Goal: Task Accomplishment & Management: Manage account settings

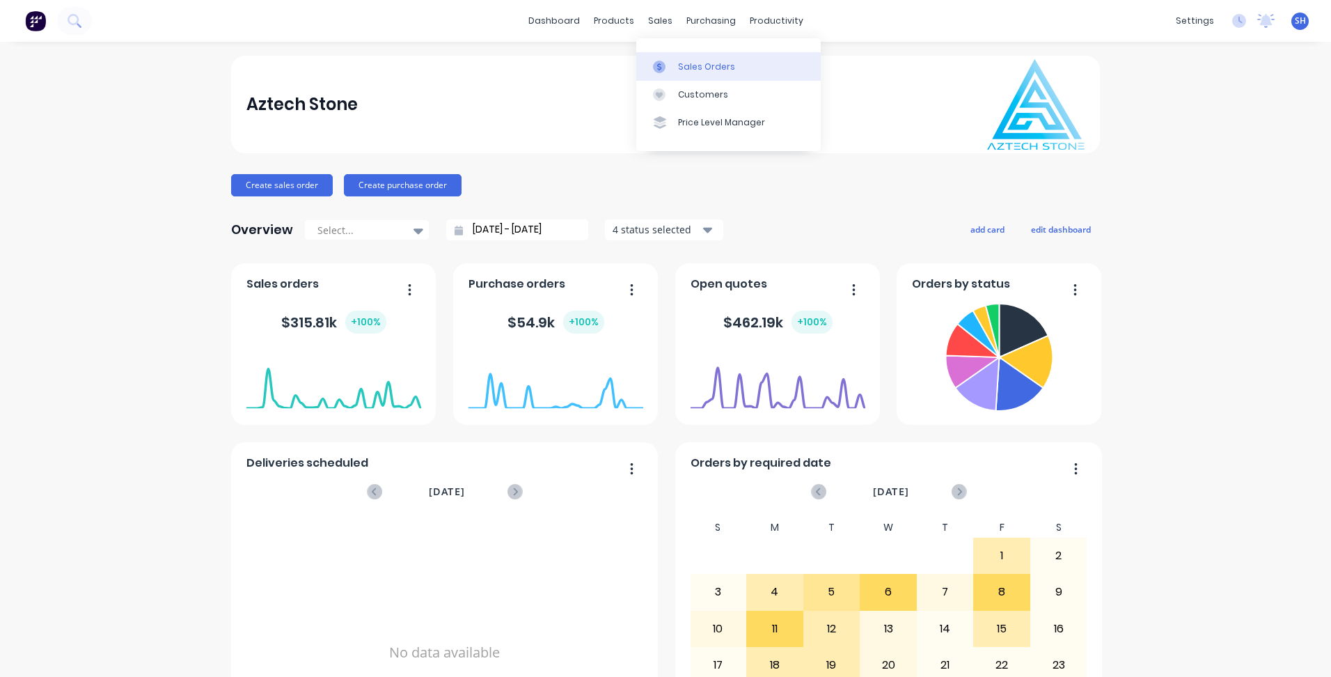
click at [696, 72] on div "Sales Orders" at bounding box center [706, 67] width 57 height 13
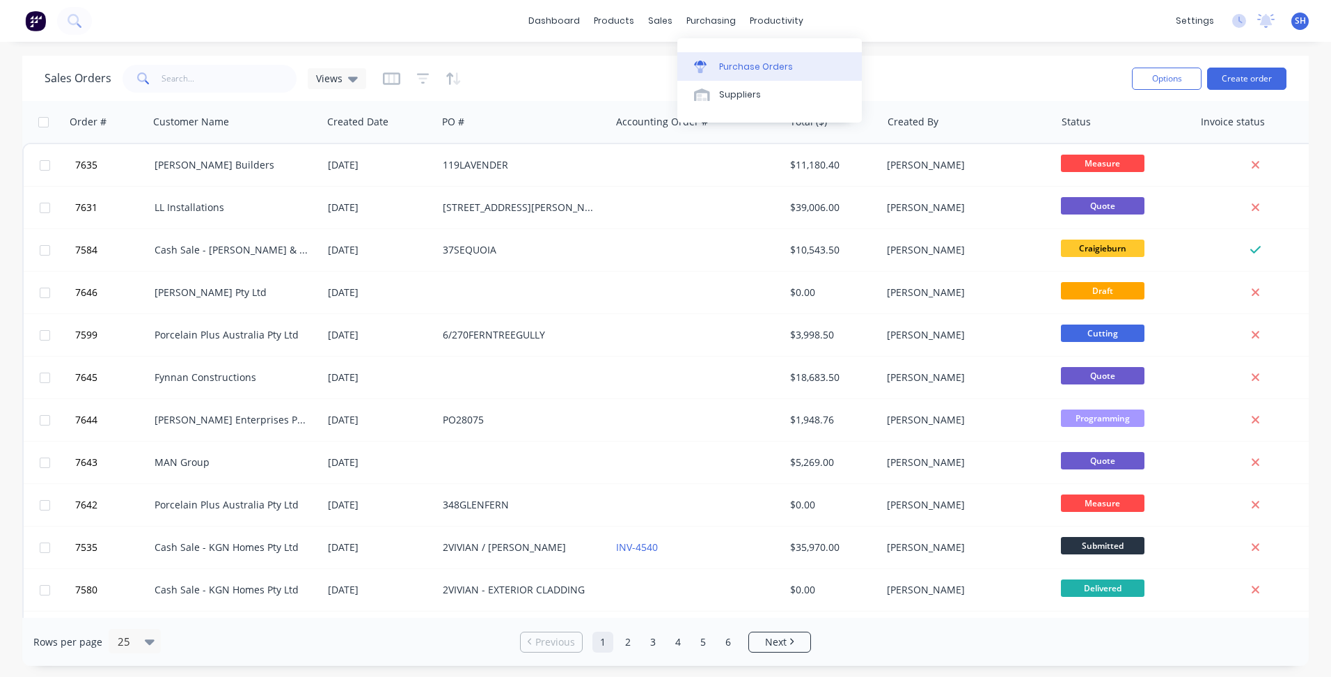
click at [732, 61] on div "Purchase Orders" at bounding box center [756, 67] width 74 height 13
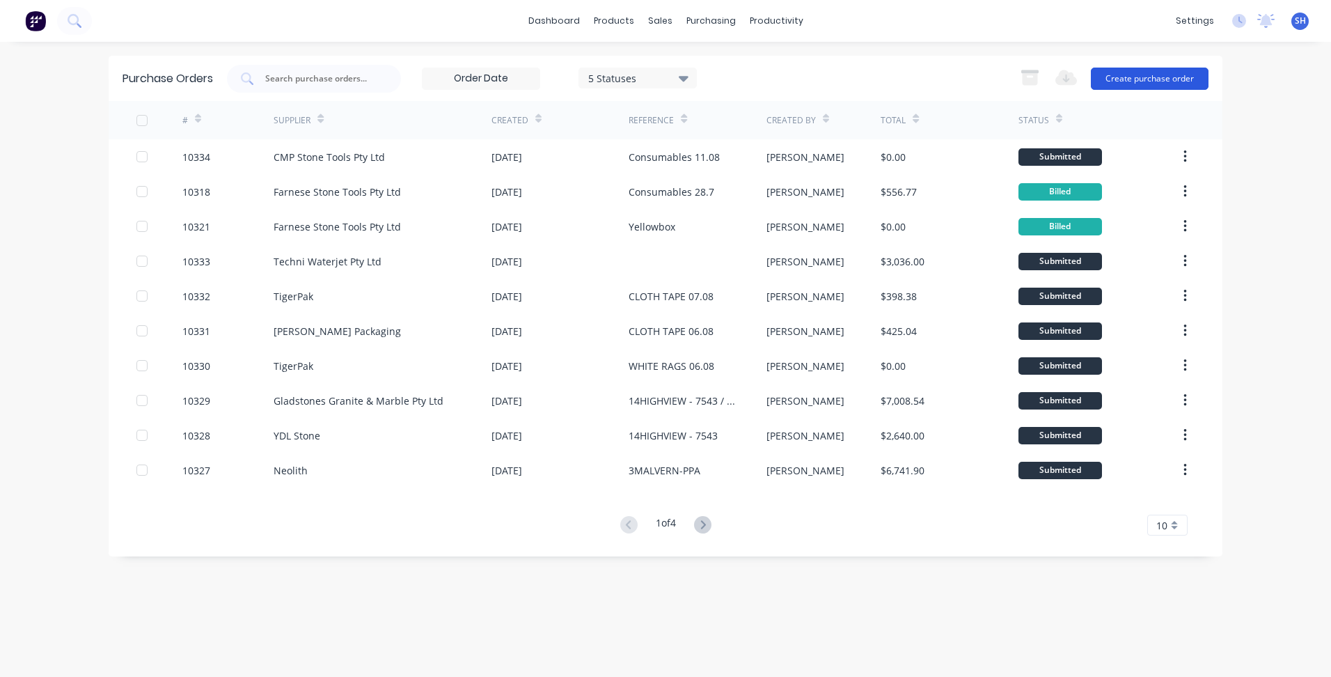
click at [1161, 68] on button "Create purchase order" at bounding box center [1150, 79] width 118 height 22
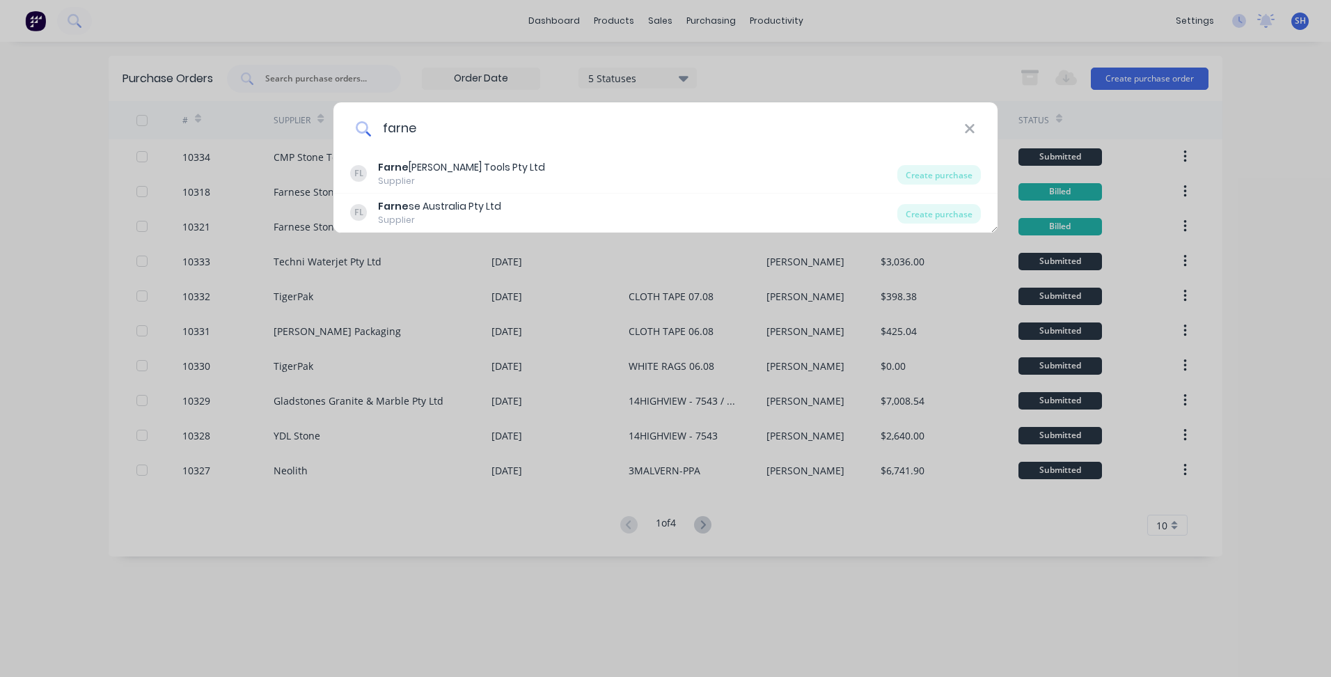
click at [556, 125] on input "farne" at bounding box center [667, 128] width 593 height 52
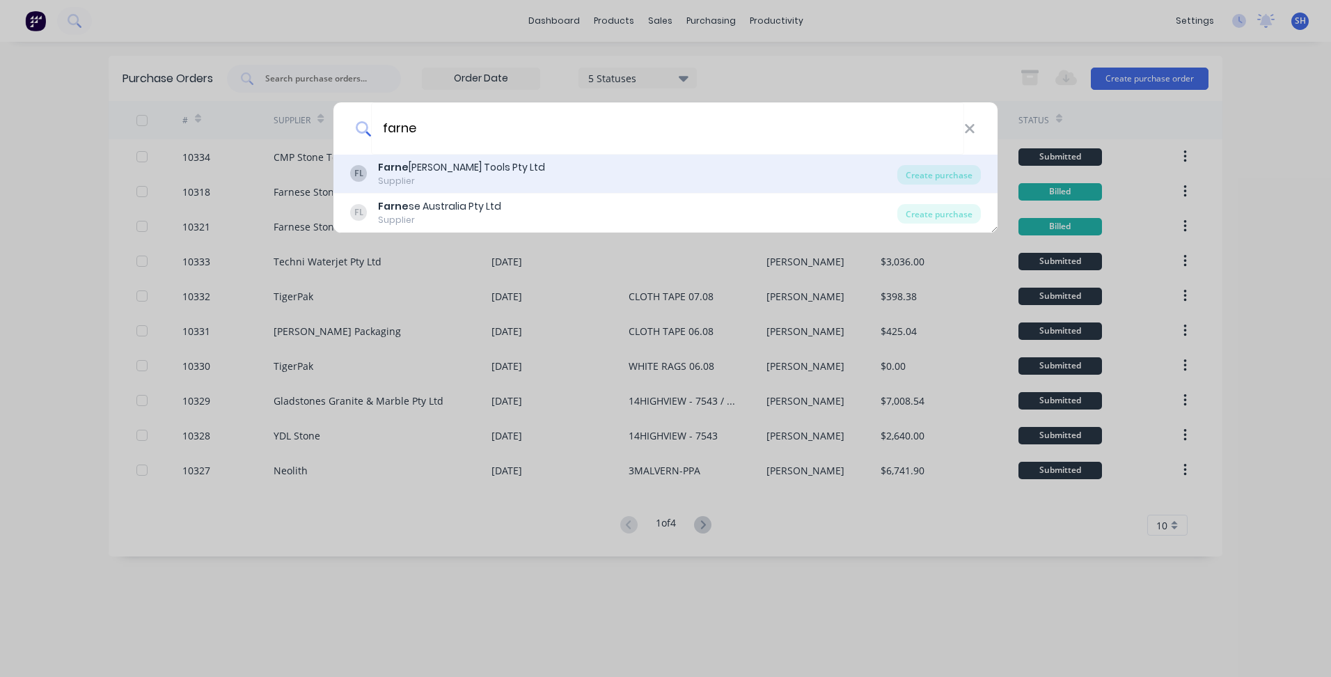
type input "farne"
click at [527, 169] on div "FL Farne [PERSON_NAME] Tools Pty Ltd Supplier" at bounding box center [623, 173] width 547 height 27
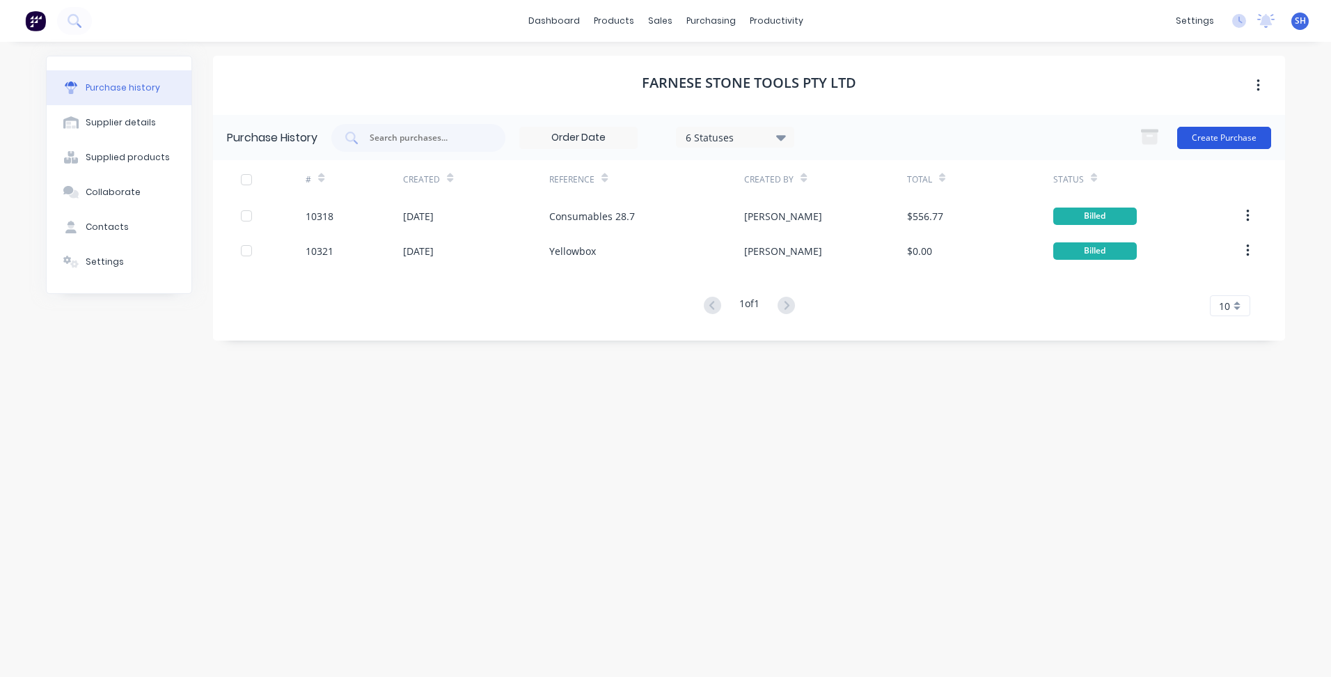
click at [1248, 136] on button "Create Purchase" at bounding box center [1224, 138] width 94 height 22
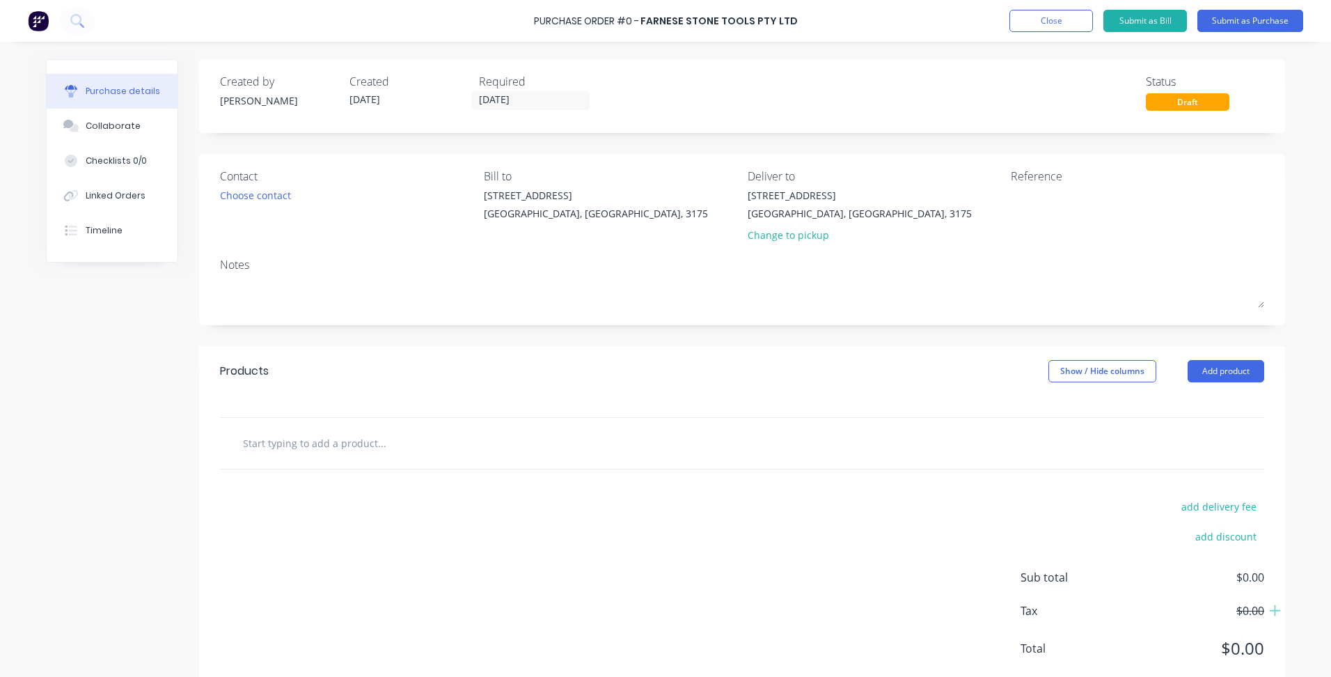
click at [297, 441] on input "text" at bounding box center [381, 443] width 279 height 28
type input "Consumables"
click at [504, 384] on div "Products Show / Hide columns Add product" at bounding box center [742, 371] width 1086 height 50
click at [1030, 191] on textarea at bounding box center [1098, 203] width 174 height 31
type textarea "Yellowbox"
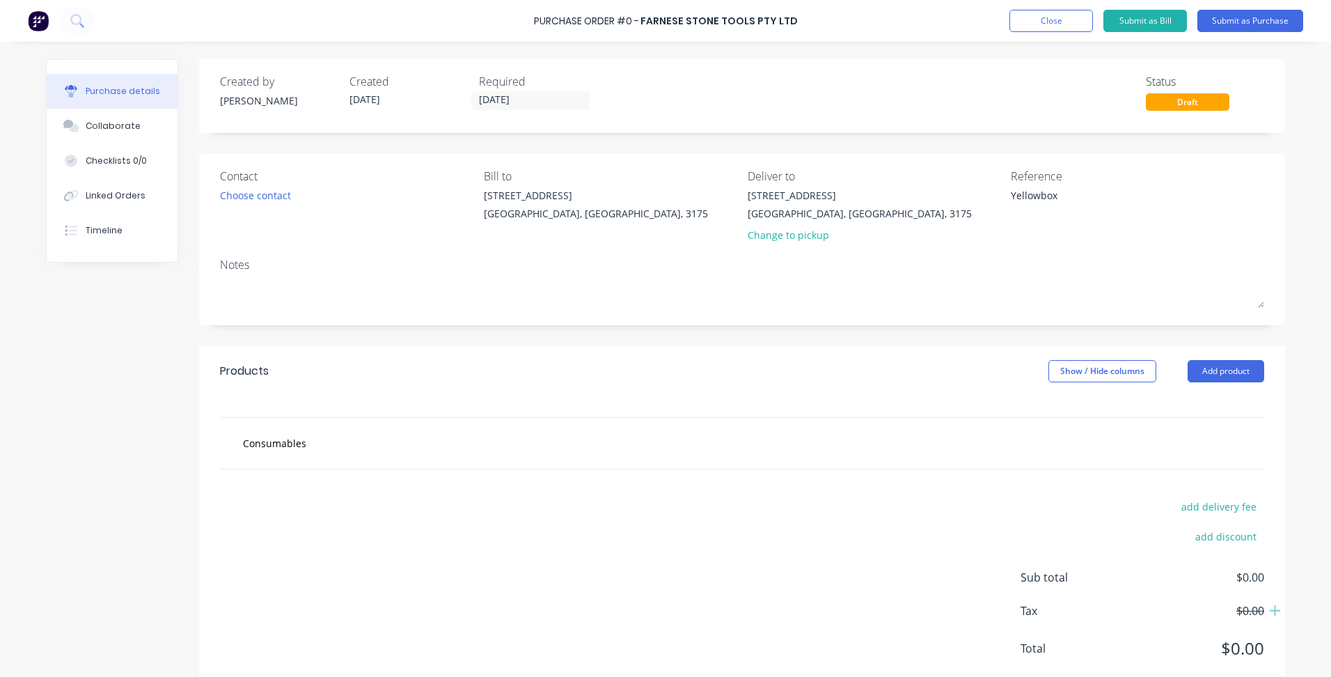
type textarea "x"
type textarea "Yellowbox"
click at [994, 328] on div "Created by [PERSON_NAME] Created [DATE] Required [DATE] Status Draft Contact Ch…" at bounding box center [742, 378] width 1086 height 639
click at [843, 386] on div "Products Show / Hide columns Add product" at bounding box center [742, 371] width 1086 height 50
click at [421, 432] on input "Consumables" at bounding box center [381, 443] width 279 height 28
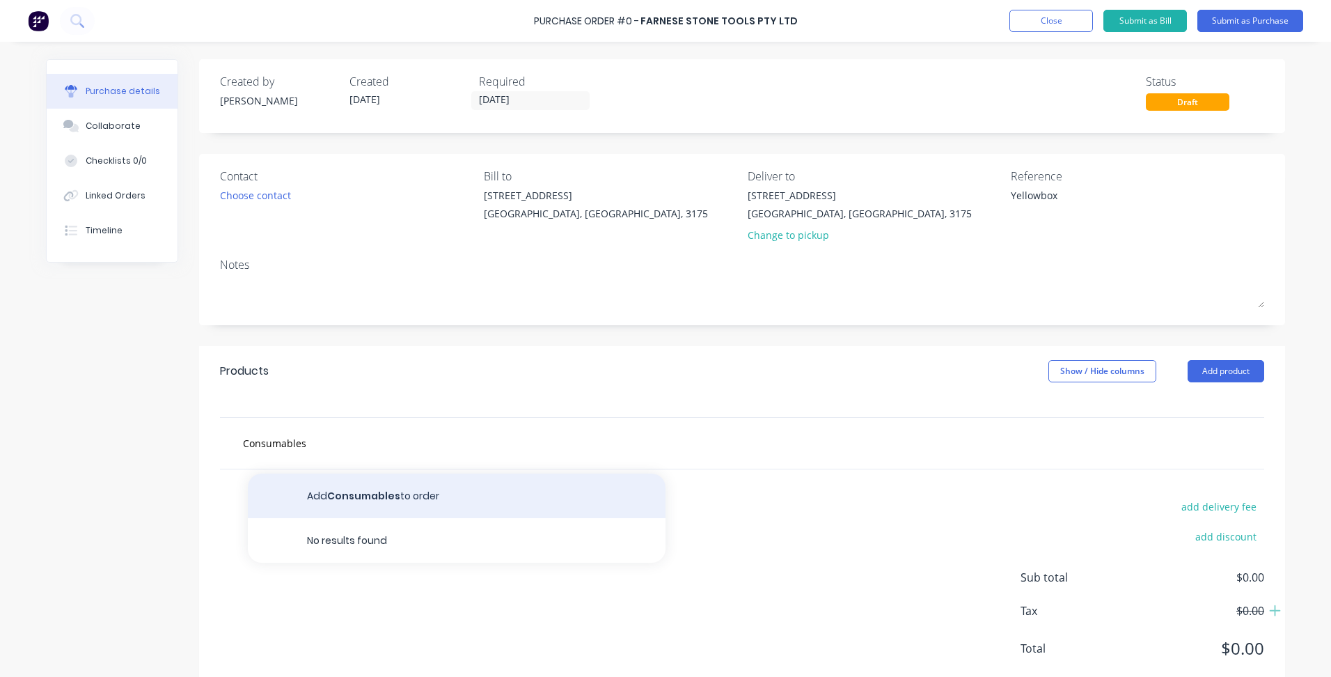
click at [387, 486] on button "Add Consumables to order" at bounding box center [457, 495] width 418 height 45
type textarea "x"
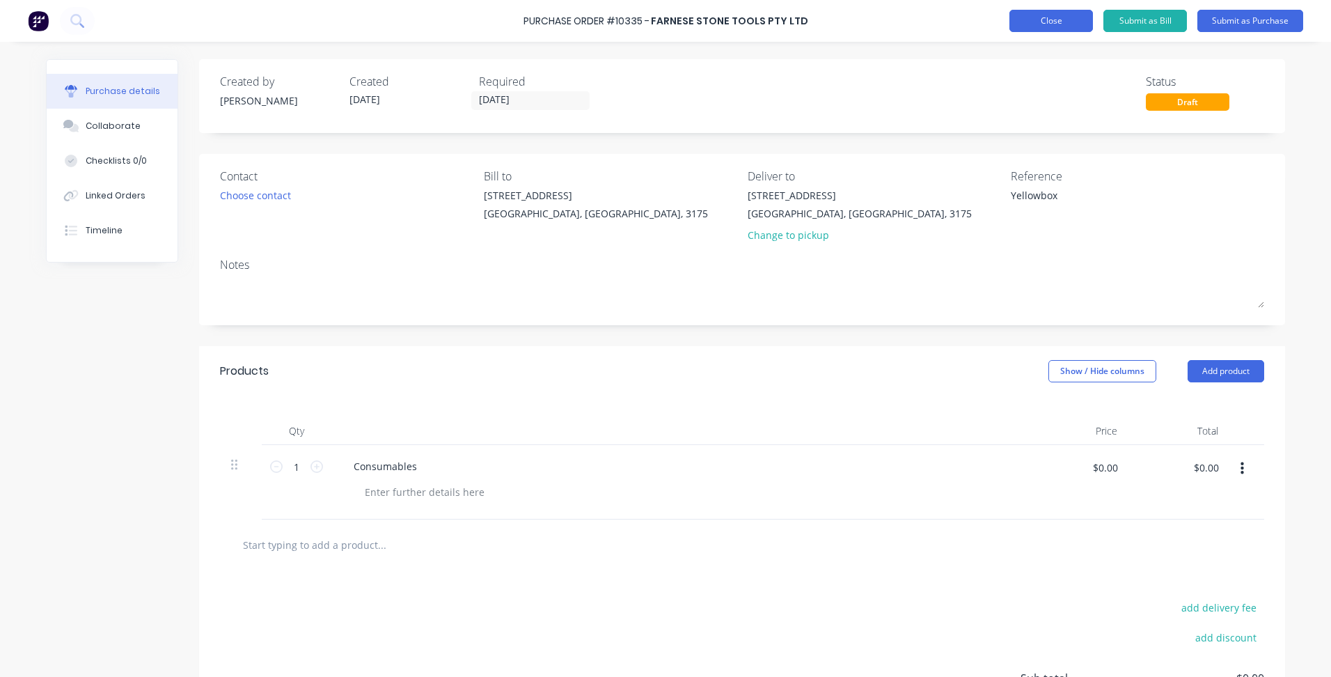
click at [1053, 26] on button "Close" at bounding box center [1052, 21] width 84 height 22
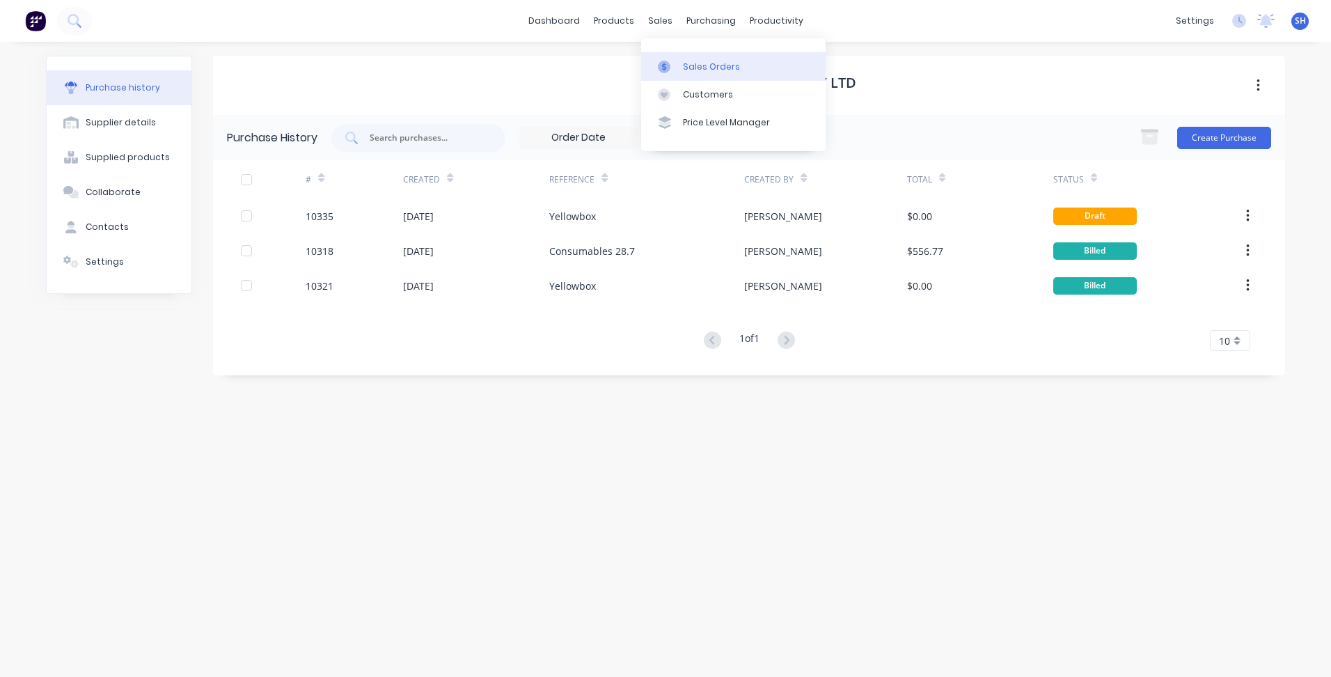
click at [714, 68] on div "Sales Orders" at bounding box center [711, 67] width 57 height 13
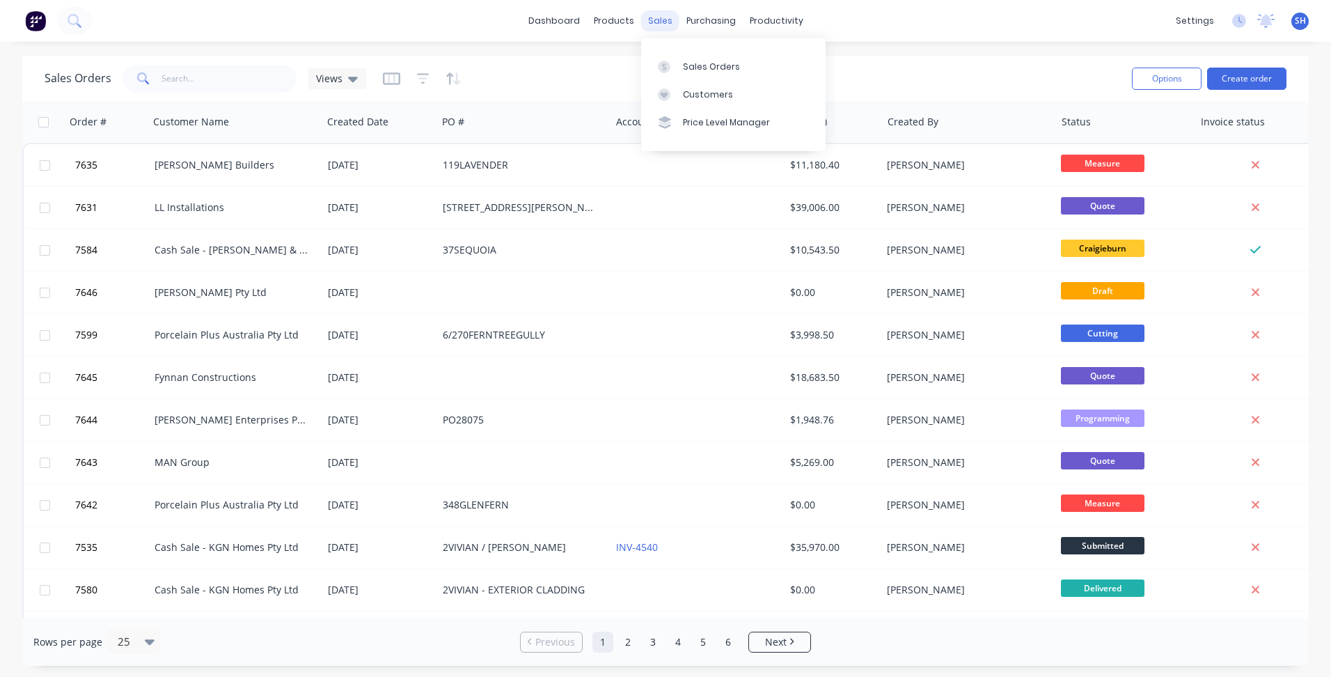
click at [662, 19] on div "sales" at bounding box center [660, 20] width 38 height 21
click at [747, 55] on link "Purchase Orders" at bounding box center [769, 66] width 185 height 28
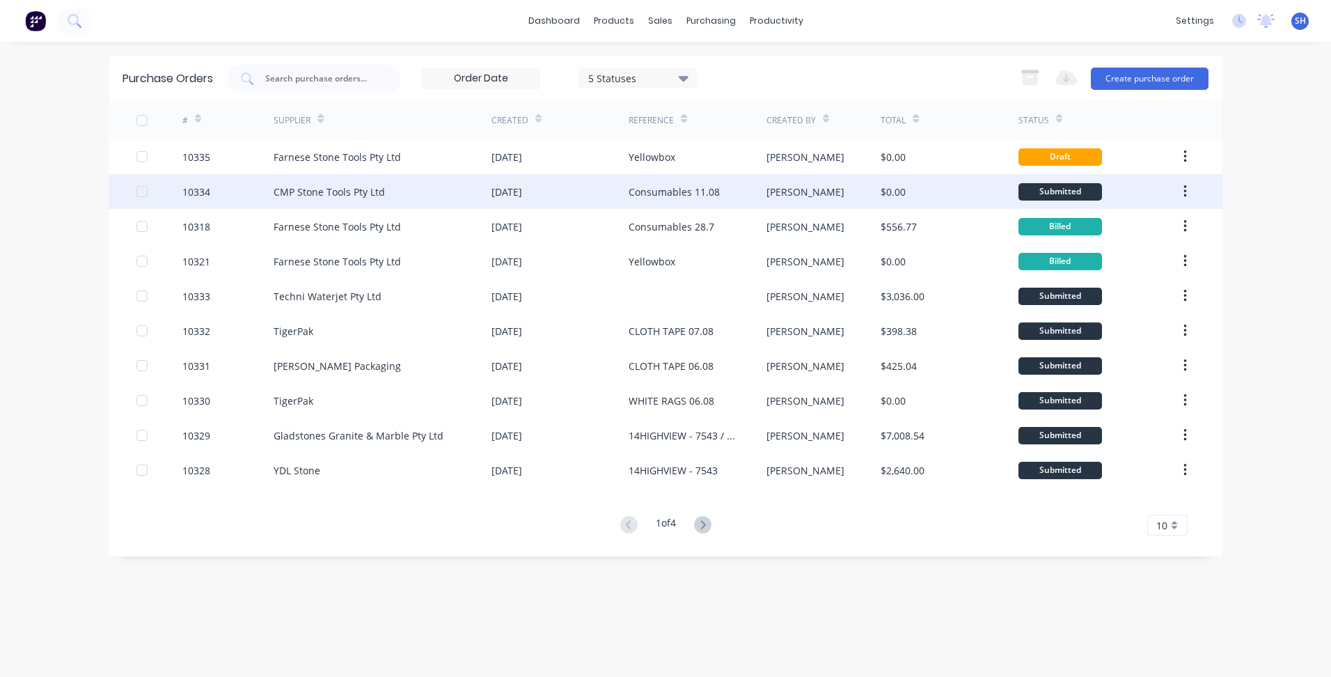
click at [482, 194] on div "CMP Stone Tools Pty Ltd" at bounding box center [383, 191] width 218 height 35
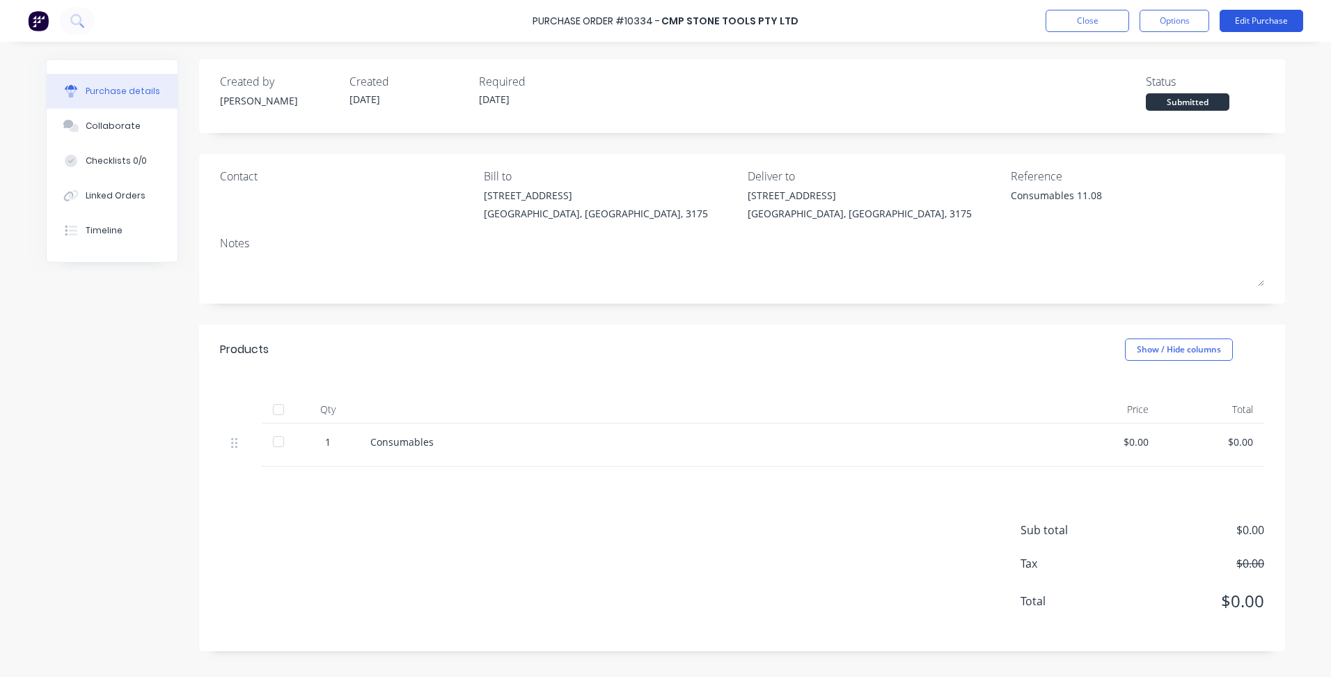
click at [1252, 21] on button "Edit Purchase" at bounding box center [1262, 21] width 84 height 22
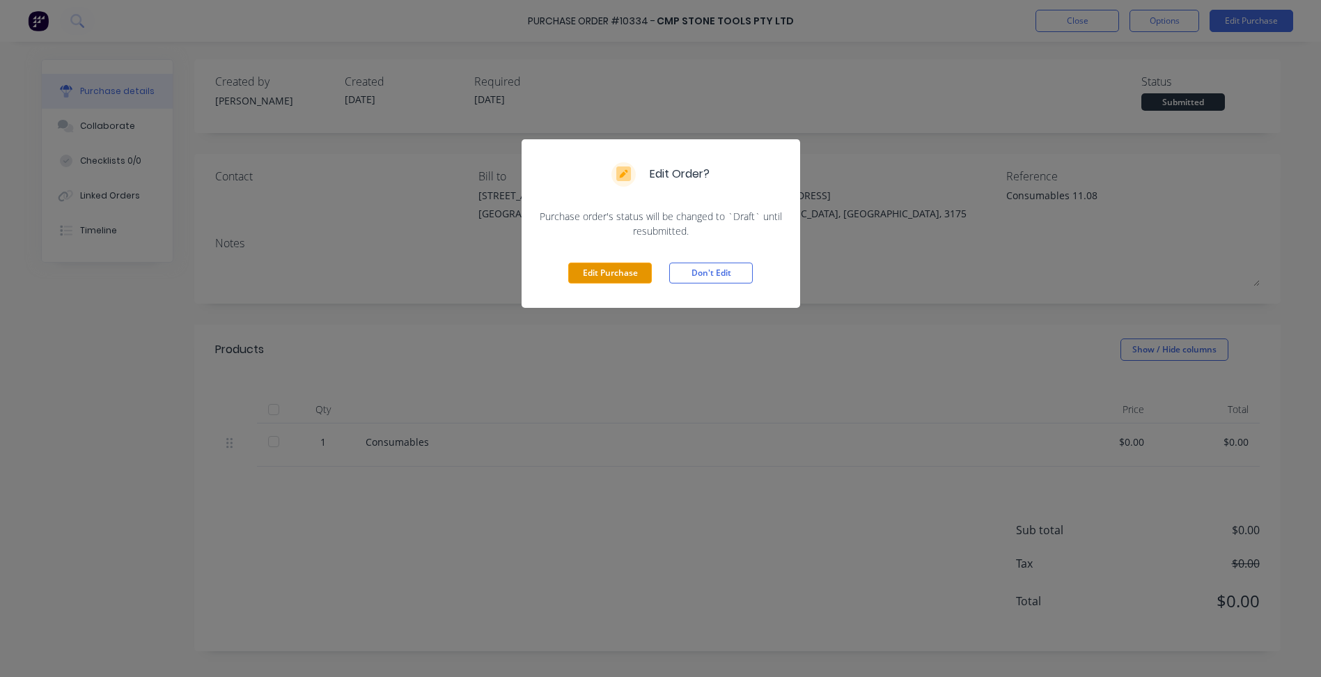
click at [607, 279] on button "Edit Purchase" at bounding box center [610, 273] width 84 height 21
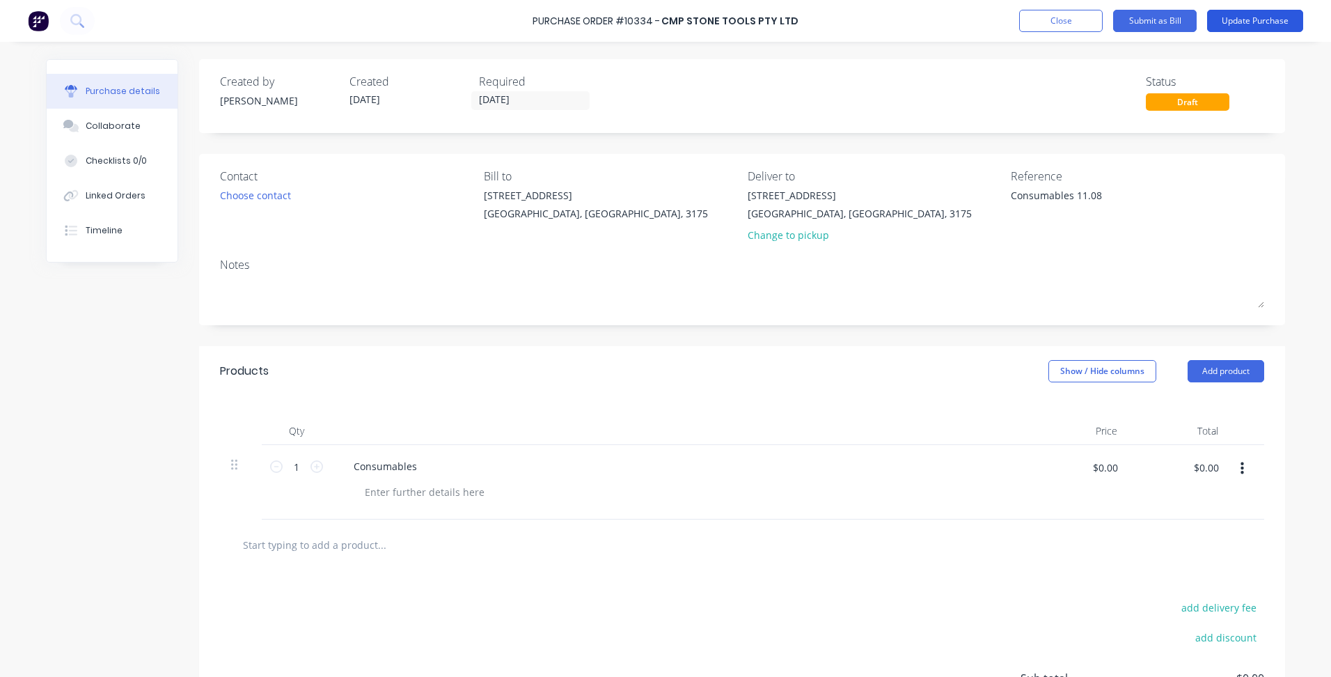
click at [1241, 26] on button "Update Purchase" at bounding box center [1255, 21] width 96 height 22
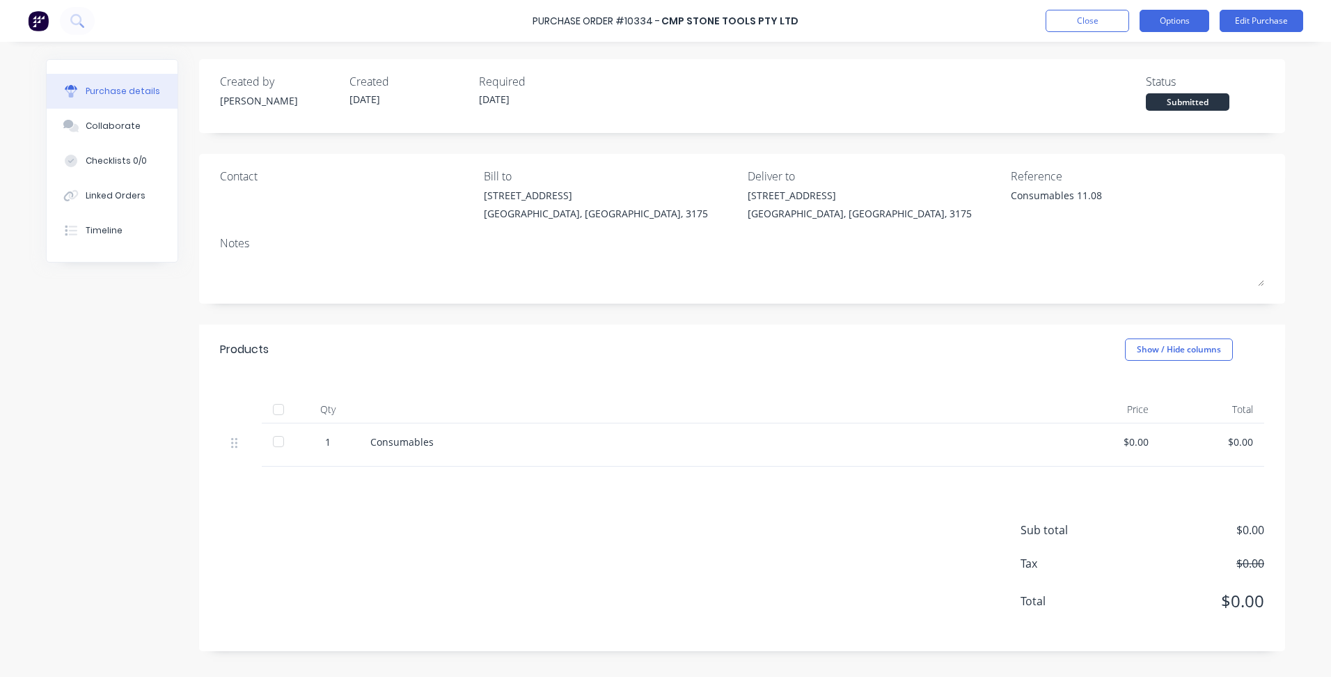
click at [1162, 22] on button "Options" at bounding box center [1175, 21] width 70 height 22
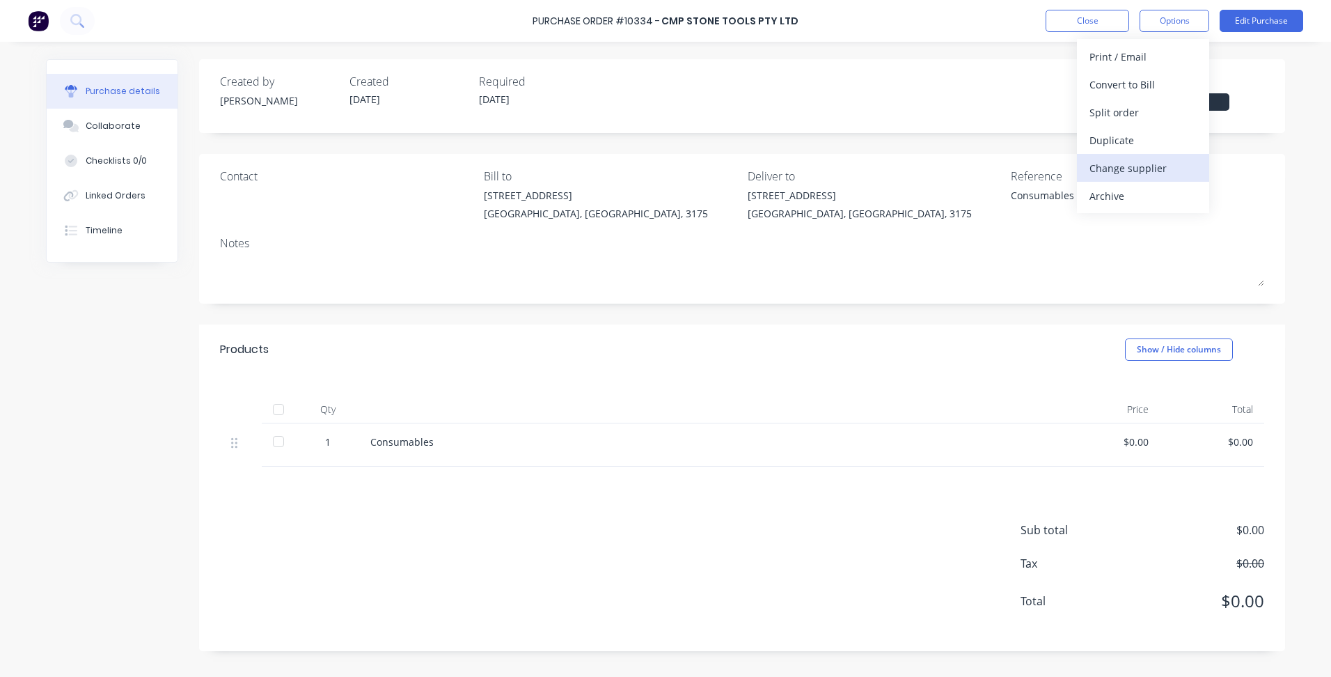
click at [1141, 159] on div "Change supplier" at bounding box center [1143, 168] width 107 height 20
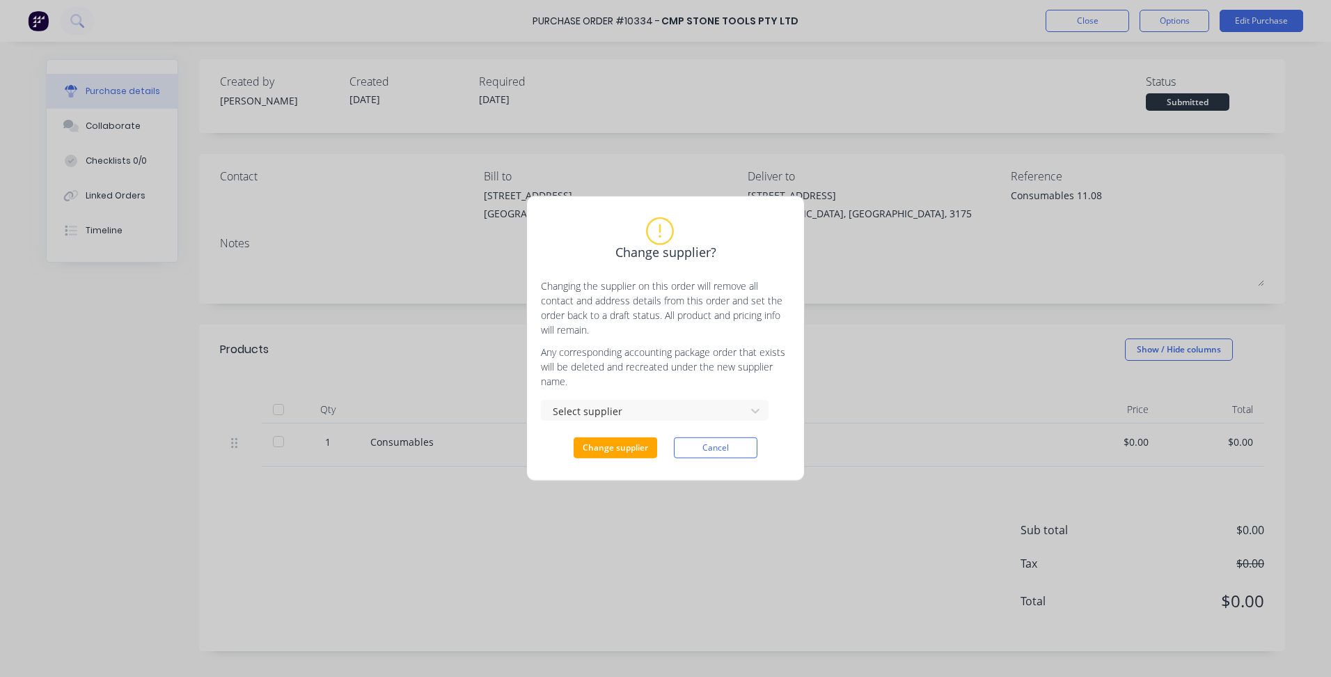
type textarea "x"
click at [630, 414] on div at bounding box center [646, 410] width 186 height 17
type input "far"
click at [636, 470] on div "Farnese Stone Tools Pty Ltd" at bounding box center [655, 468] width 228 height 26
click at [634, 452] on button "Change supplier" at bounding box center [616, 447] width 84 height 21
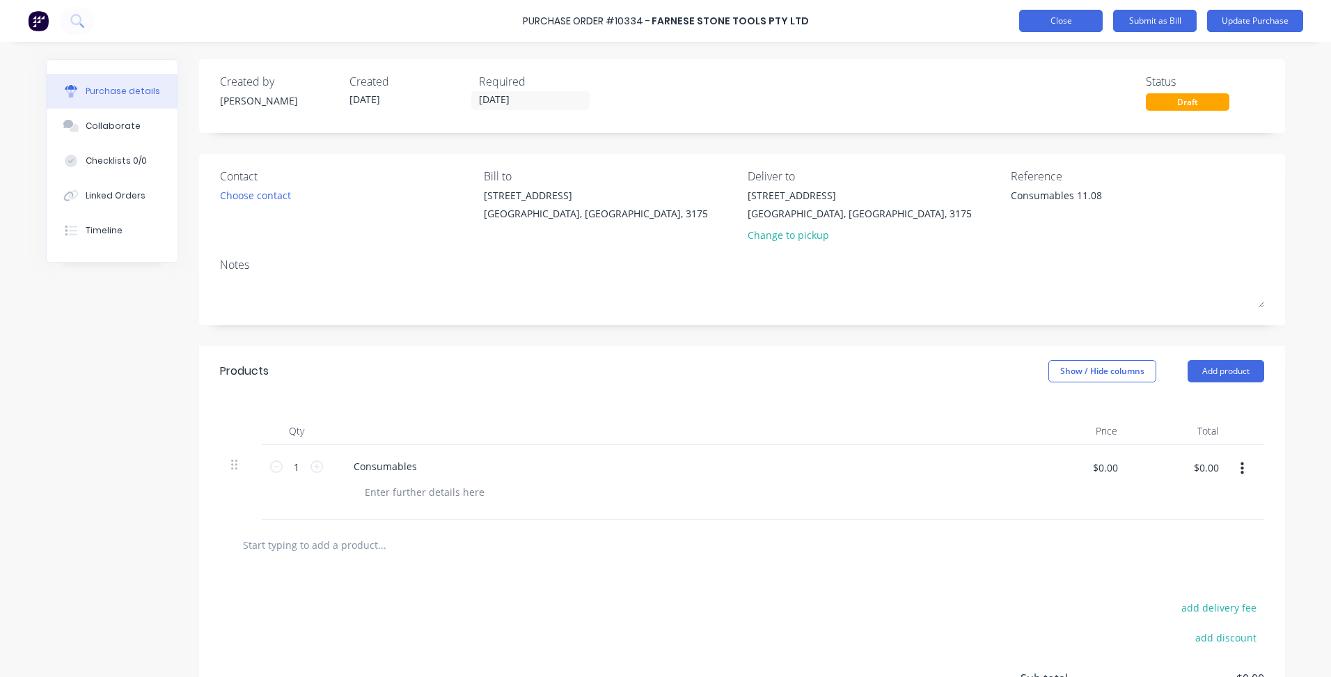
type textarea "x"
click at [1056, 15] on button "Close" at bounding box center [1061, 21] width 84 height 22
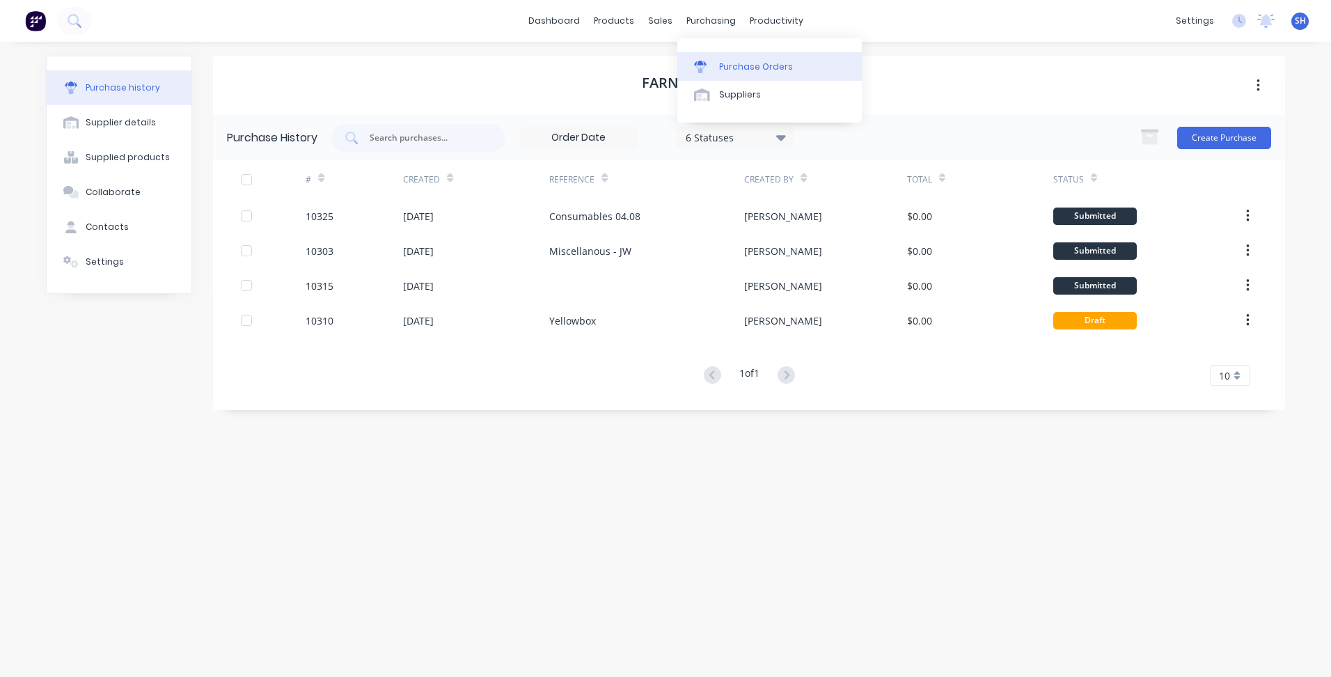
click at [735, 63] on div "Purchase Orders" at bounding box center [756, 67] width 74 height 13
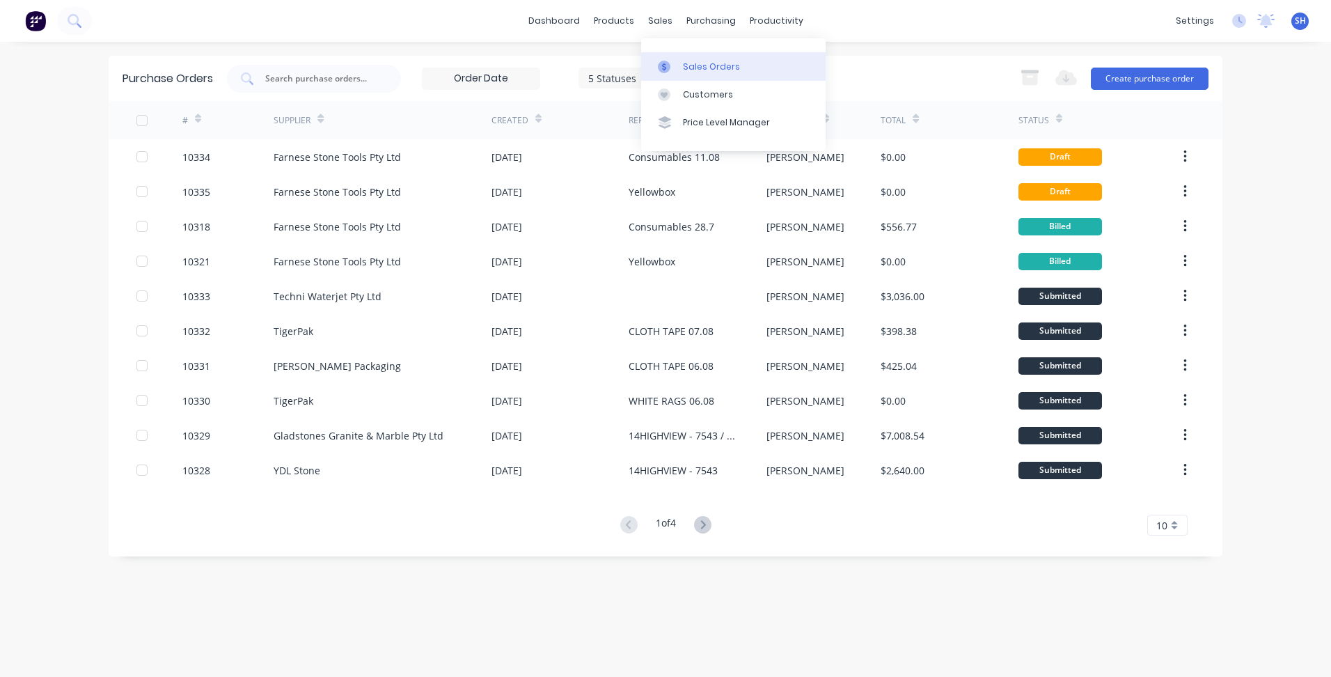
click at [698, 67] on div "Sales Orders" at bounding box center [711, 67] width 57 height 13
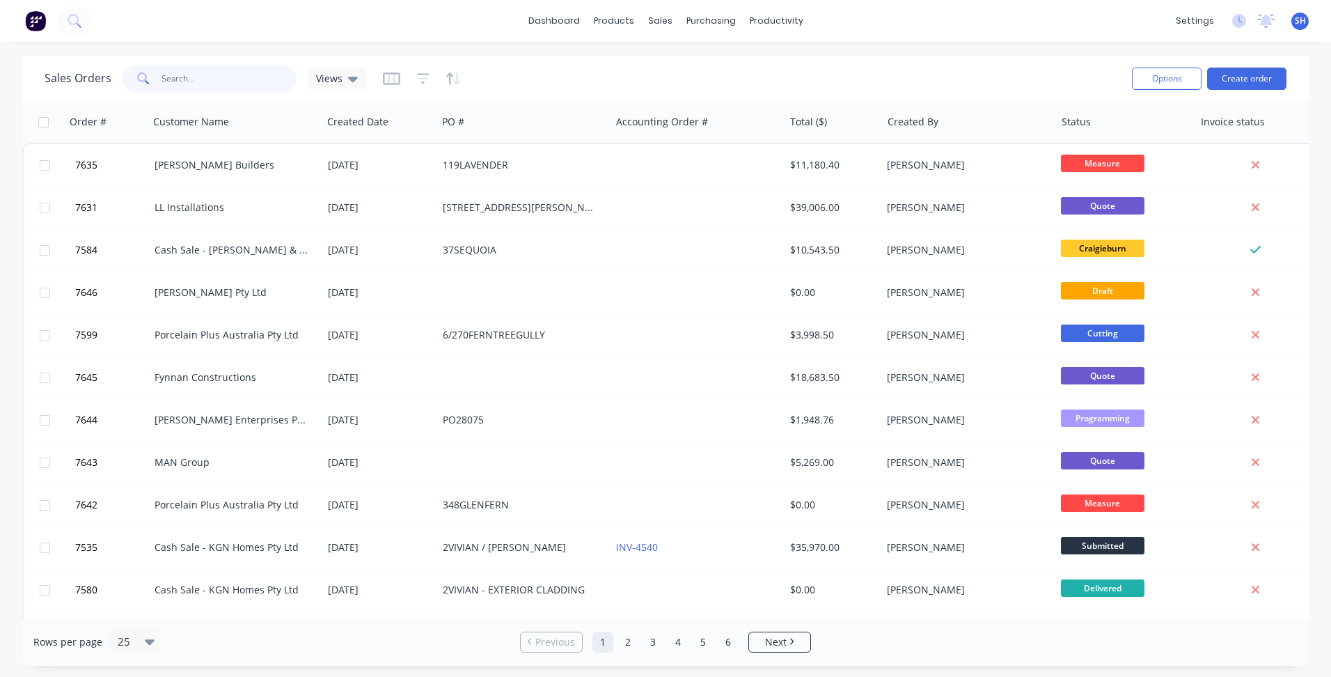
click at [178, 81] on input "text" at bounding box center [230, 79] width 136 height 28
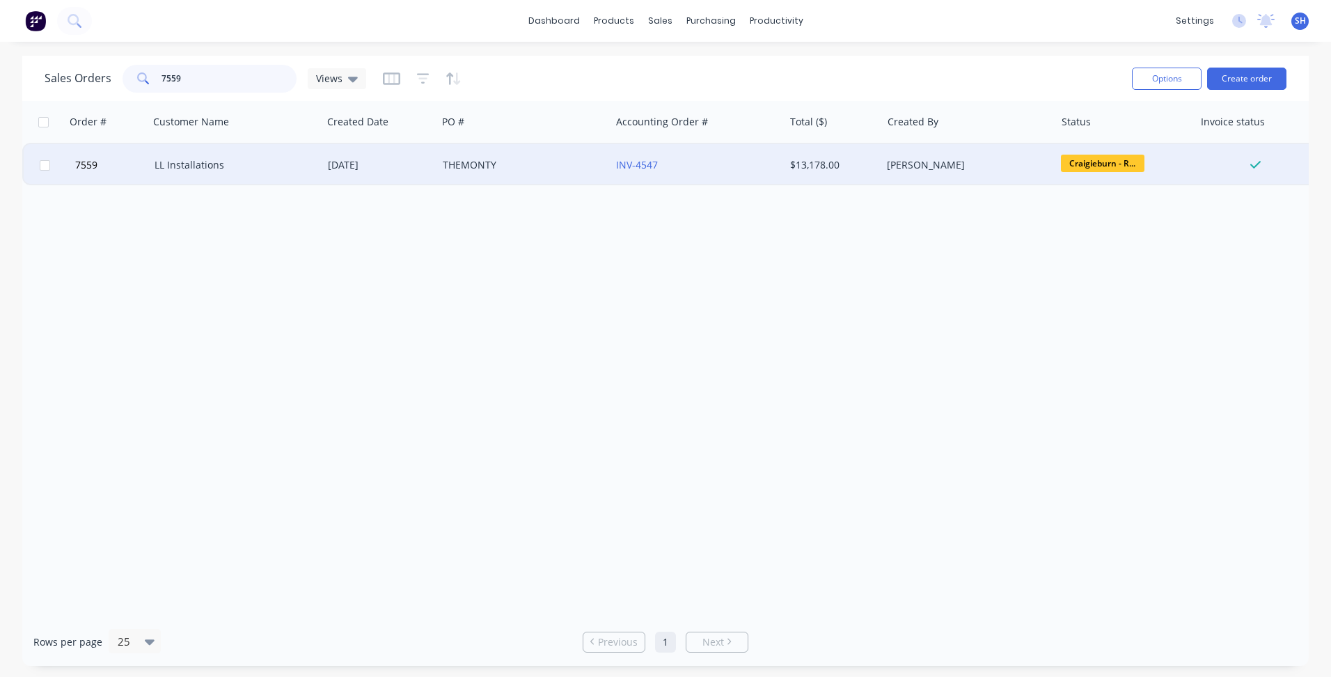
type input "7559"
click at [301, 175] on div "LL Installations" at bounding box center [235, 165] width 173 height 42
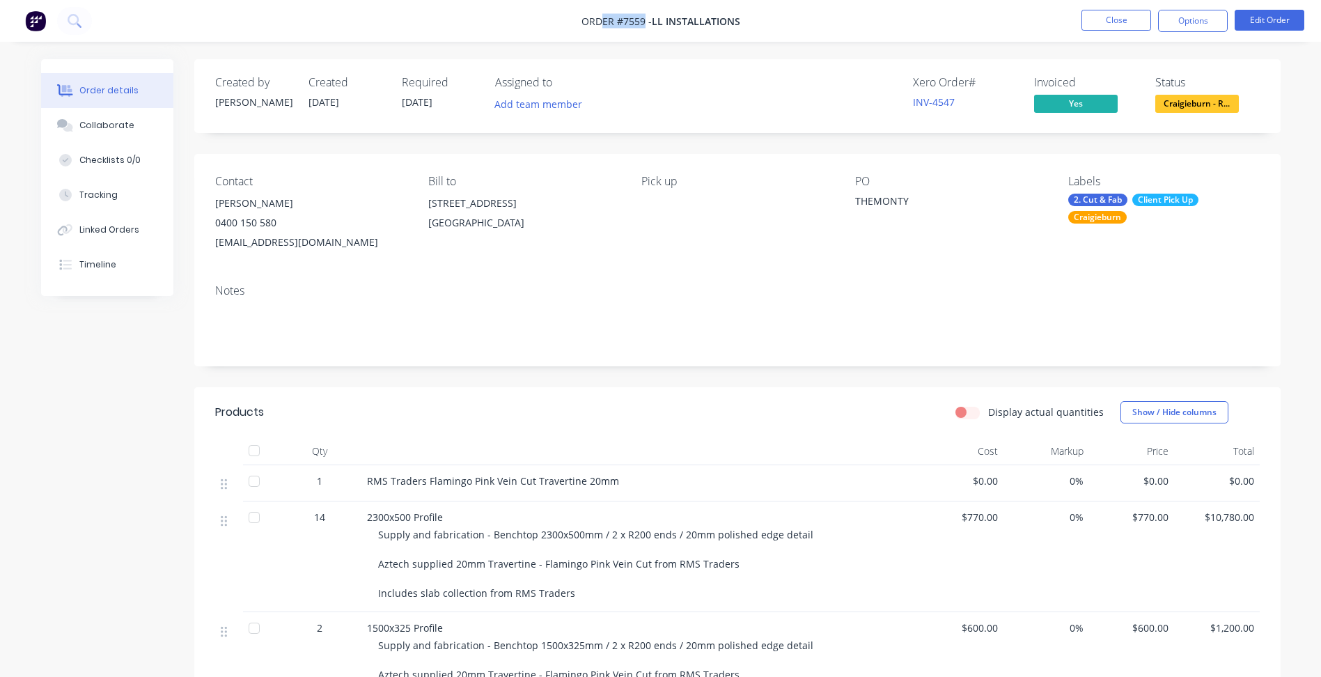
drag, startPoint x: 604, startPoint y: 21, endPoint x: 643, endPoint y: 24, distance: 39.1
click at [643, 24] on span "Order #7559 -" at bounding box center [616, 21] width 70 height 13
drag, startPoint x: 643, startPoint y: 24, endPoint x: 625, endPoint y: 35, distance: 21.3
click at [625, 35] on nav "Order #7559 - LL Installations Close Options Edit Order" at bounding box center [660, 21] width 1321 height 42
click at [1106, 15] on button "Close" at bounding box center [1116, 20] width 70 height 21
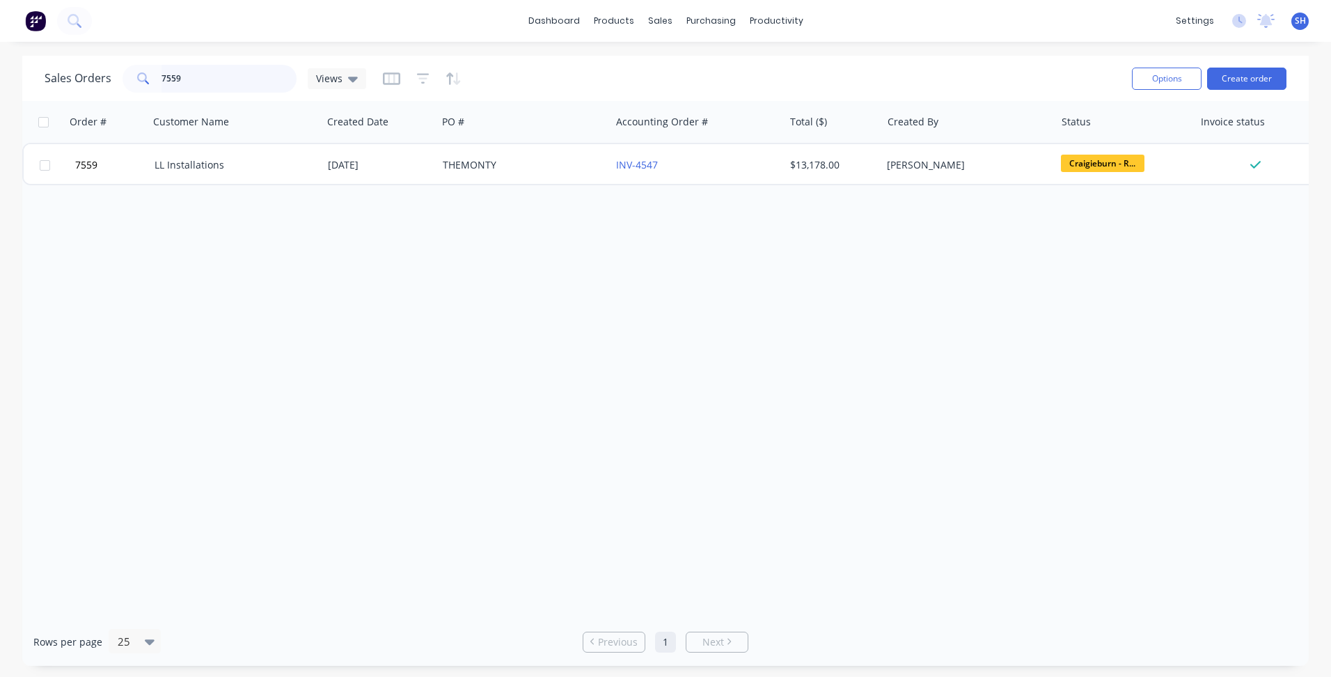
click at [187, 79] on input "7559" at bounding box center [230, 79] width 136 height 28
type input "7537"
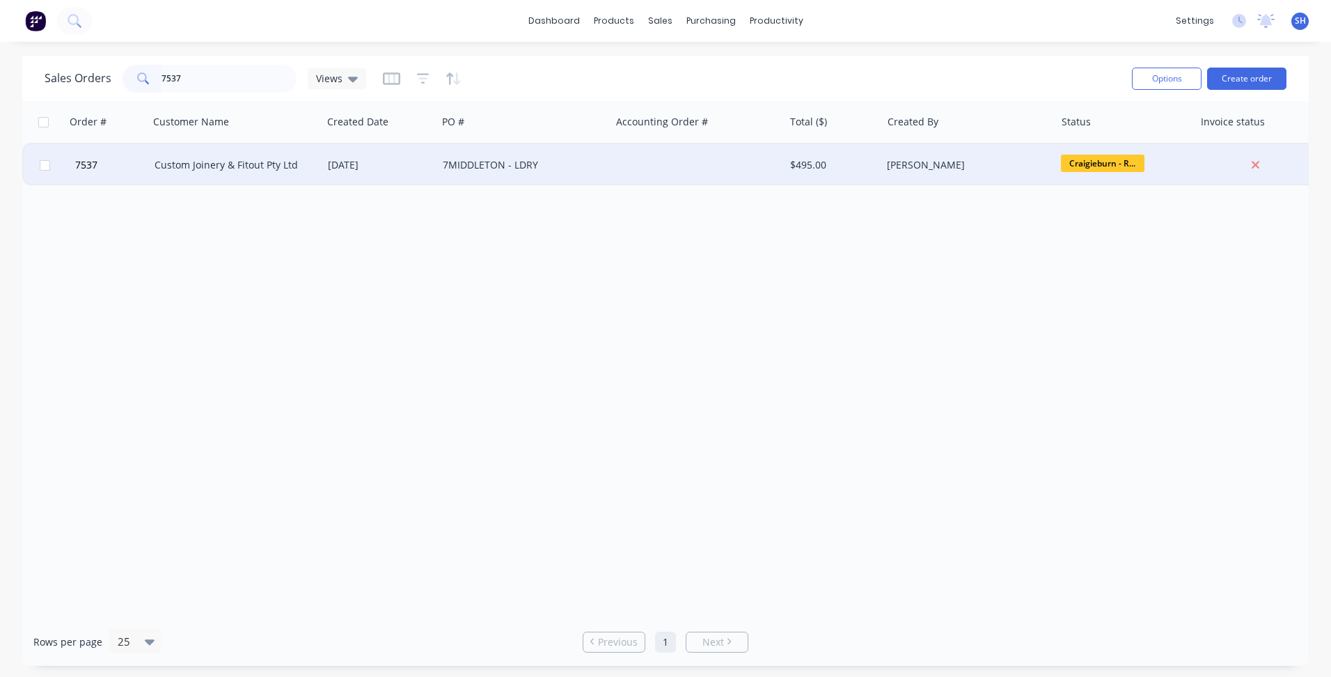
click at [324, 157] on div "[DATE]" at bounding box center [379, 165] width 115 height 42
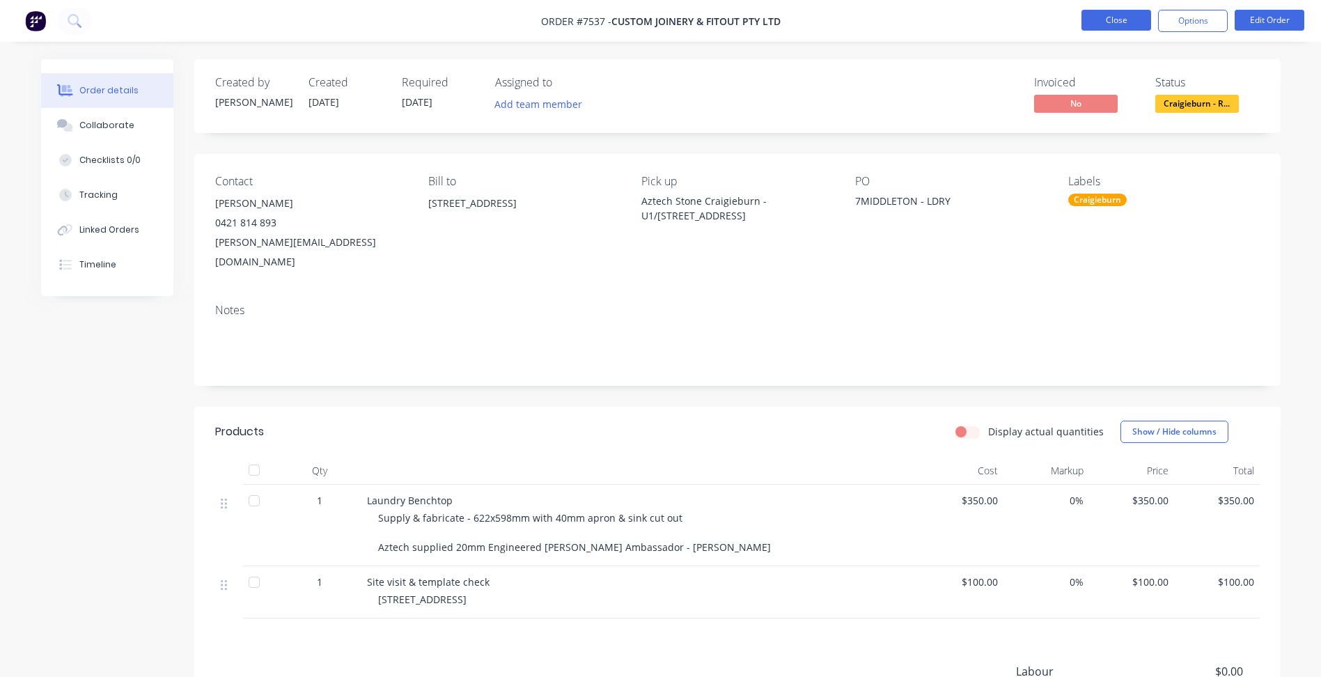
click at [1119, 22] on button "Close" at bounding box center [1116, 20] width 70 height 21
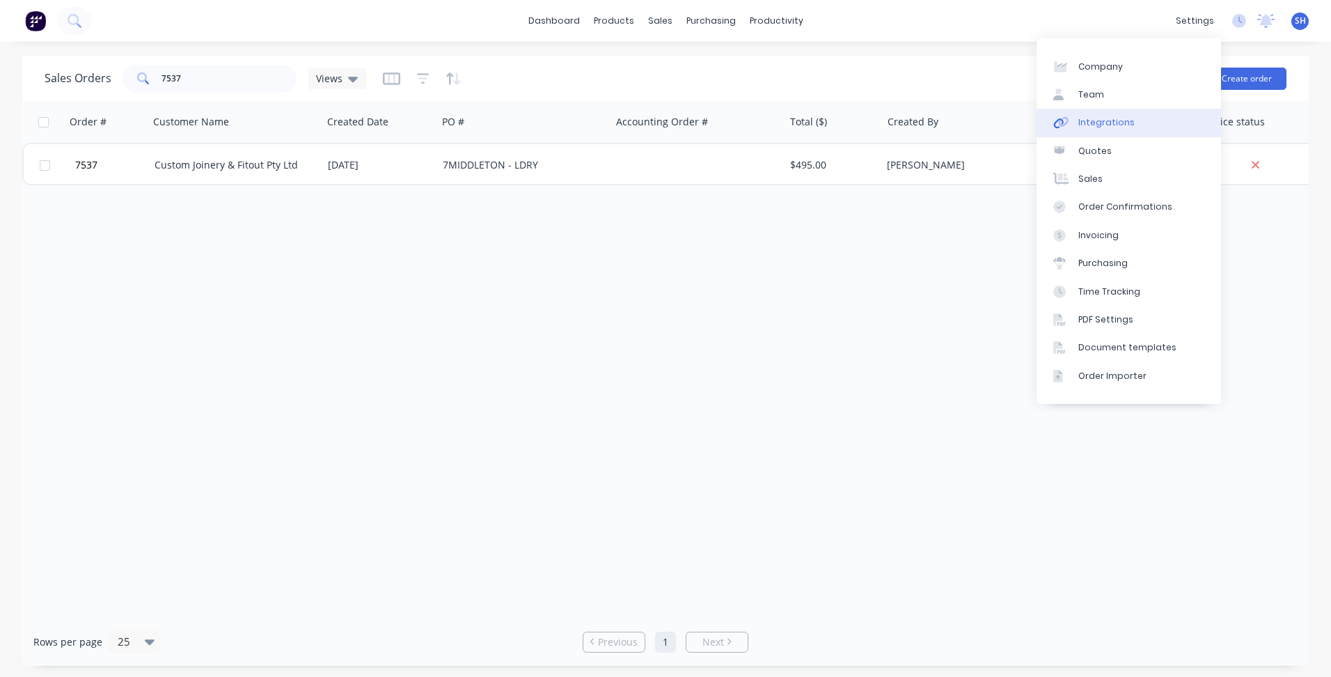
click at [1139, 127] on link "Integrations" at bounding box center [1129, 123] width 185 height 28
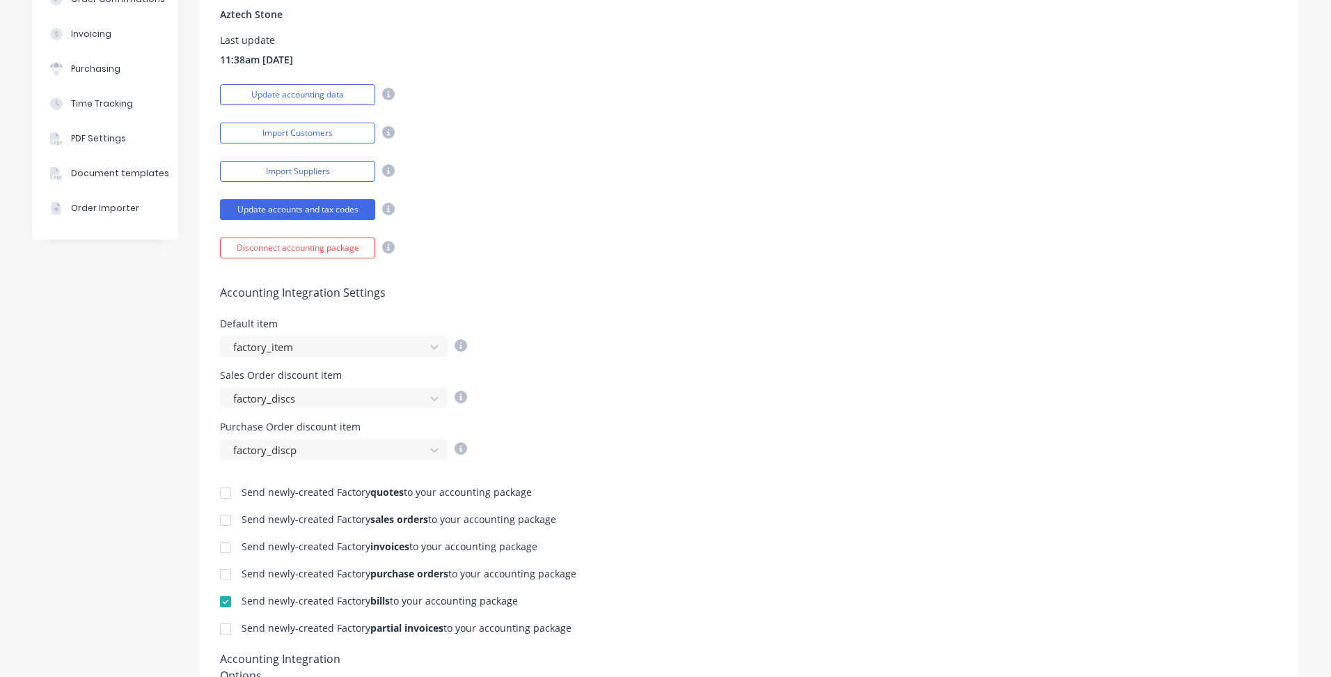
scroll to position [348, 0]
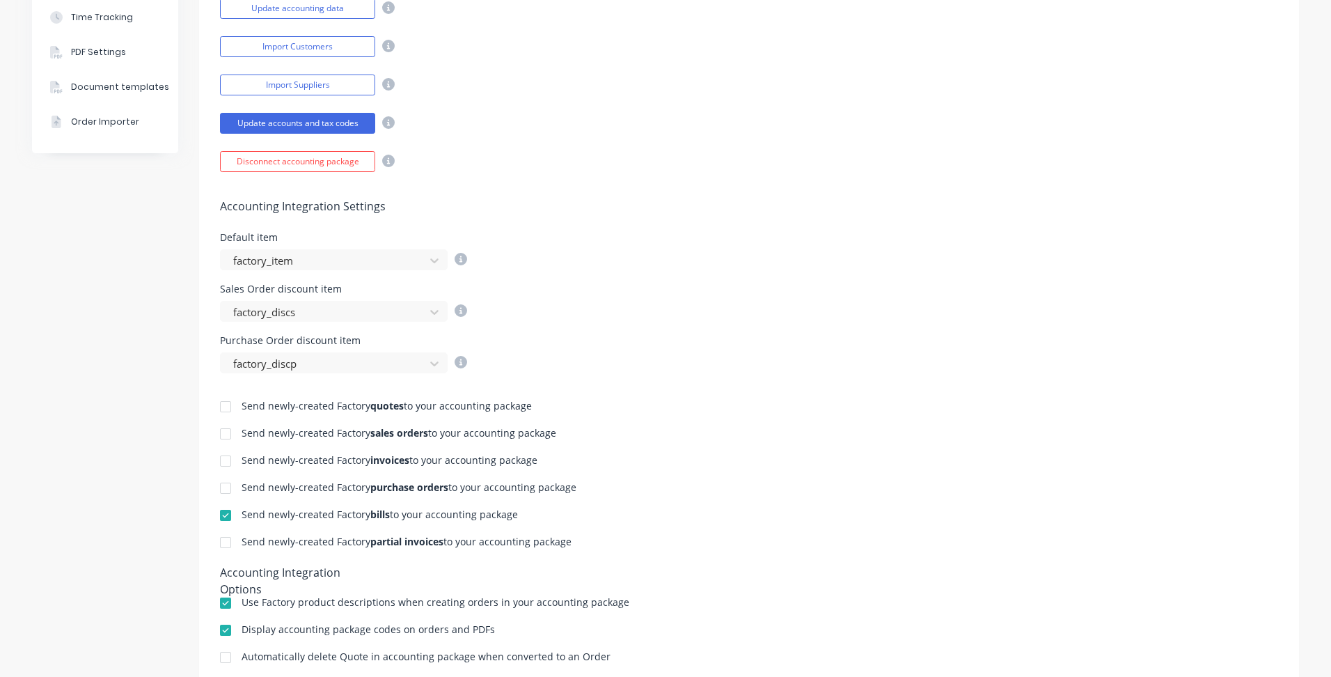
click at [219, 461] on div at bounding box center [226, 461] width 28 height 28
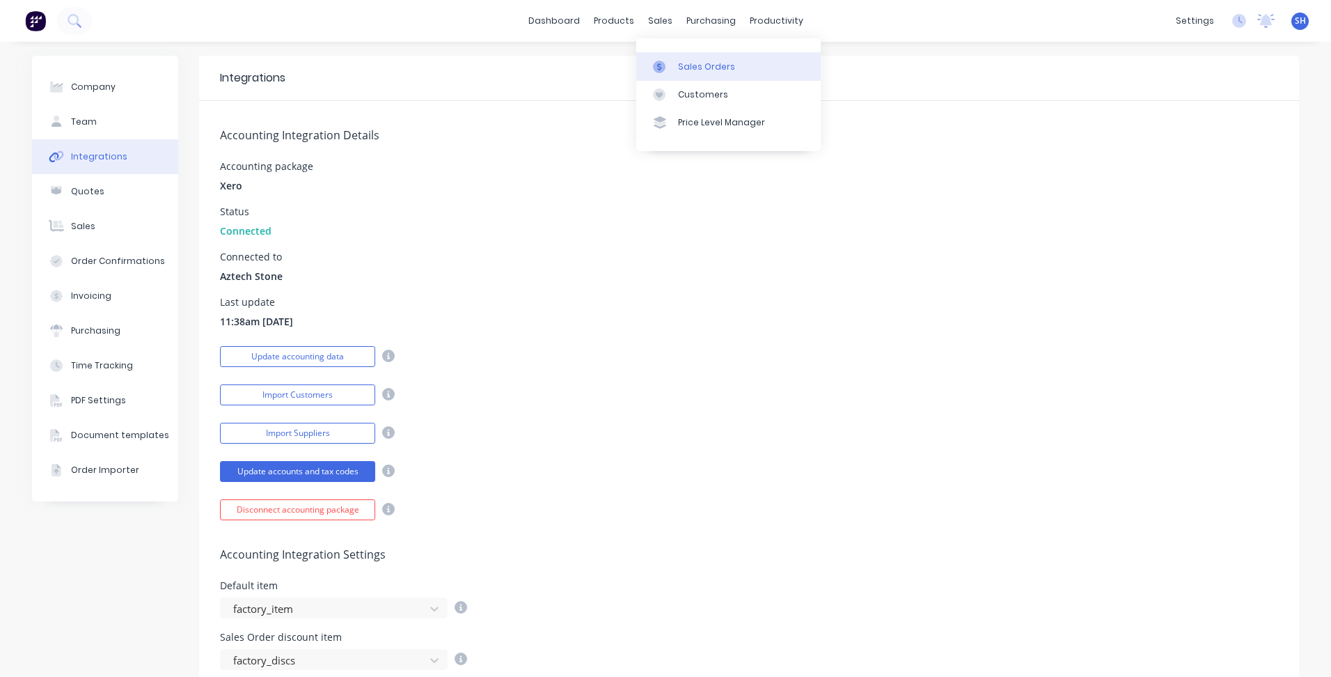
click at [675, 68] on link "Sales Orders" at bounding box center [728, 66] width 185 height 28
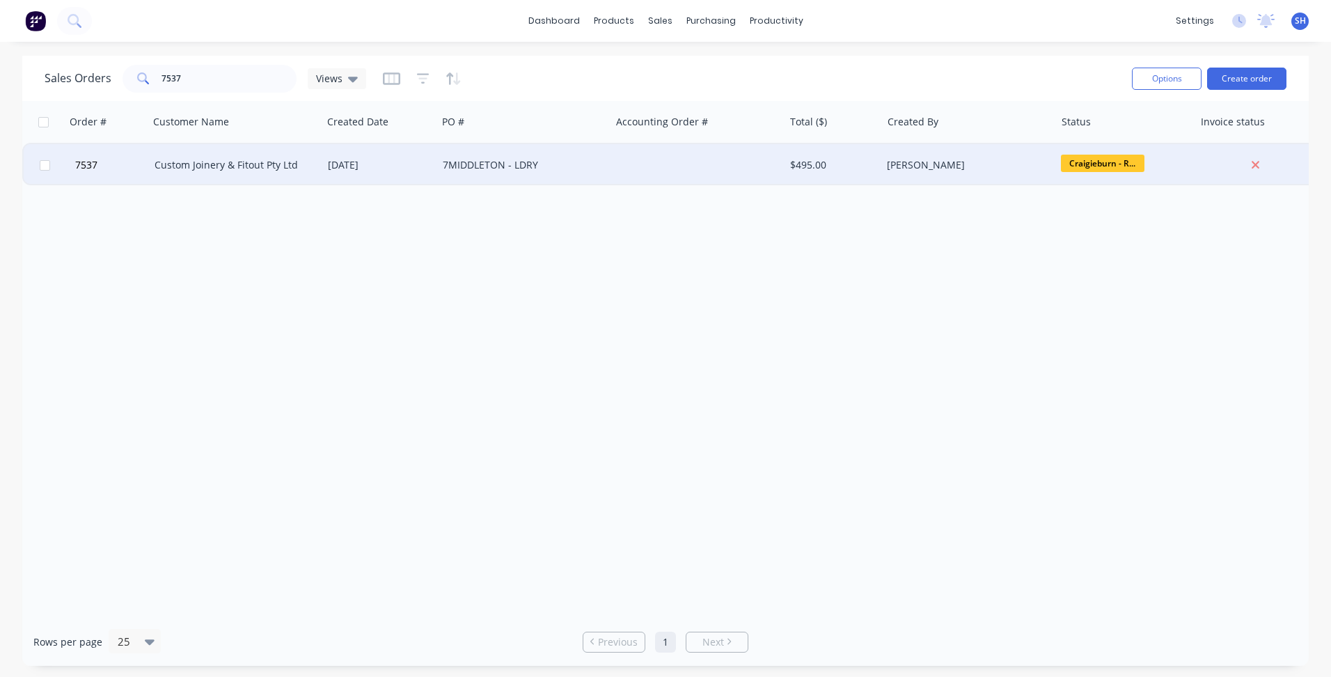
click at [375, 163] on div "[DATE]" at bounding box center [380, 165] width 104 height 14
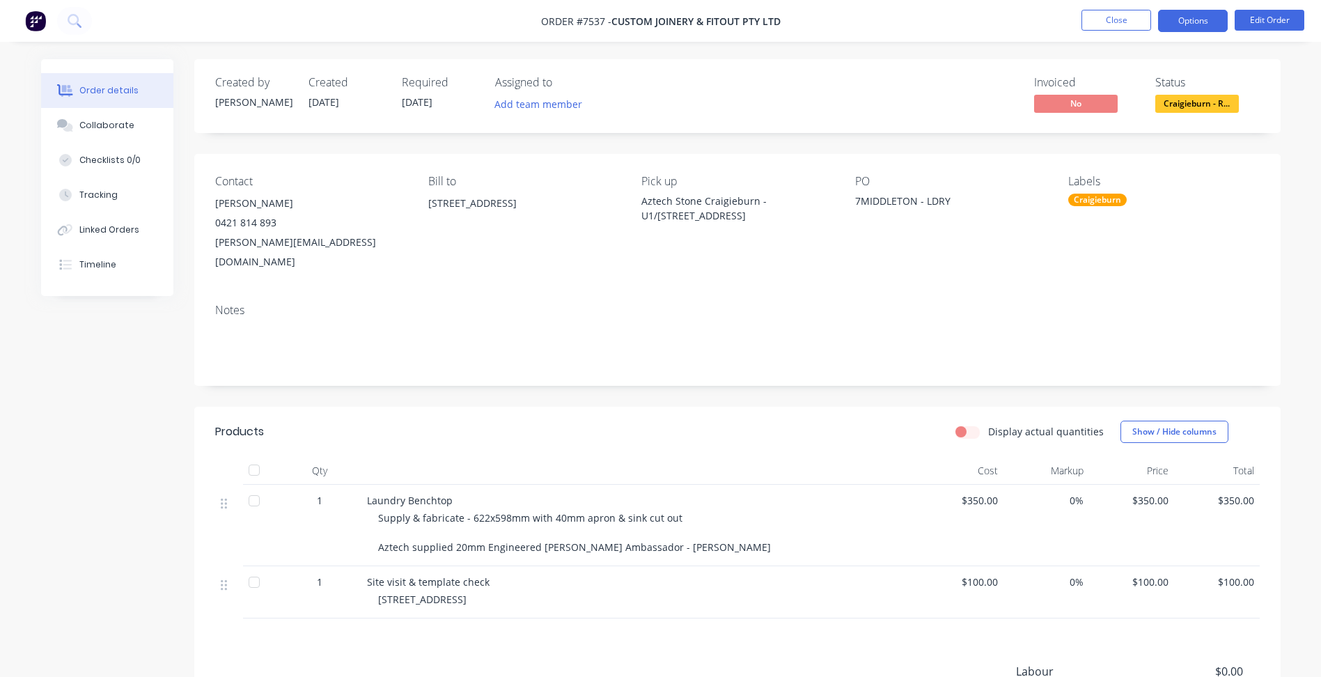
click at [1187, 23] on button "Options" at bounding box center [1193, 21] width 70 height 22
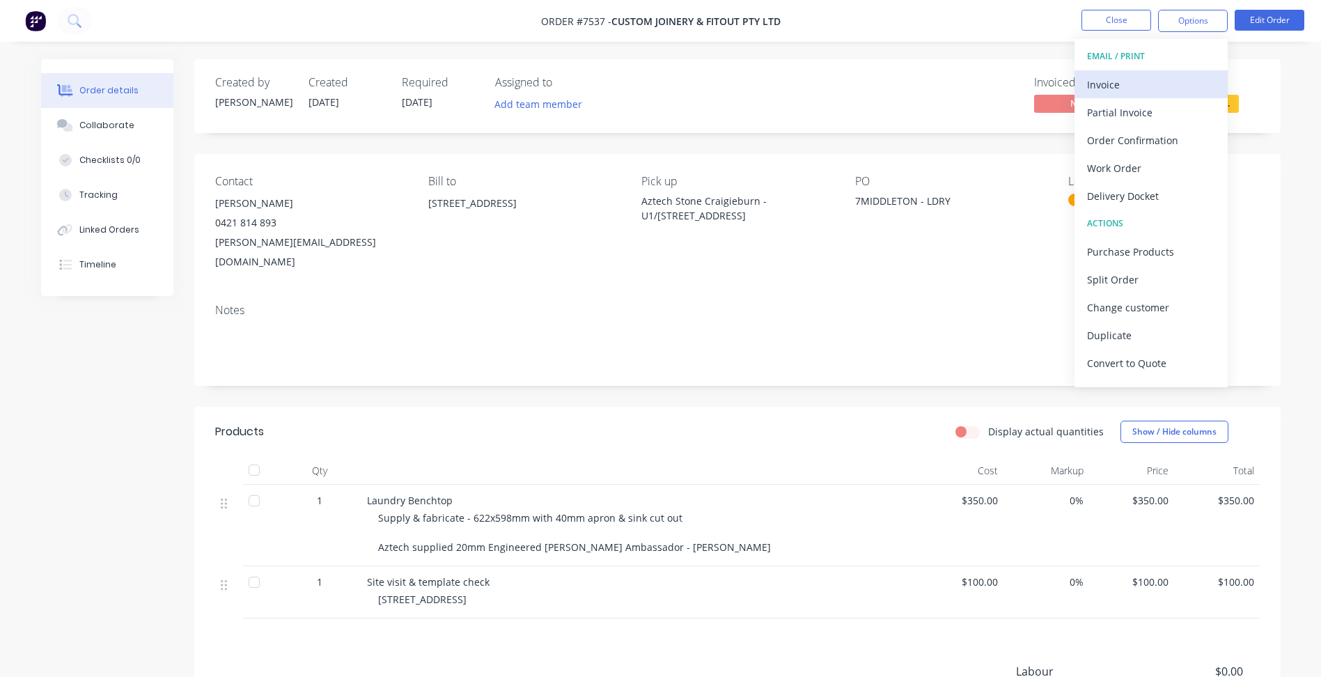
click at [1154, 81] on div "Invoice" at bounding box center [1151, 85] width 128 height 20
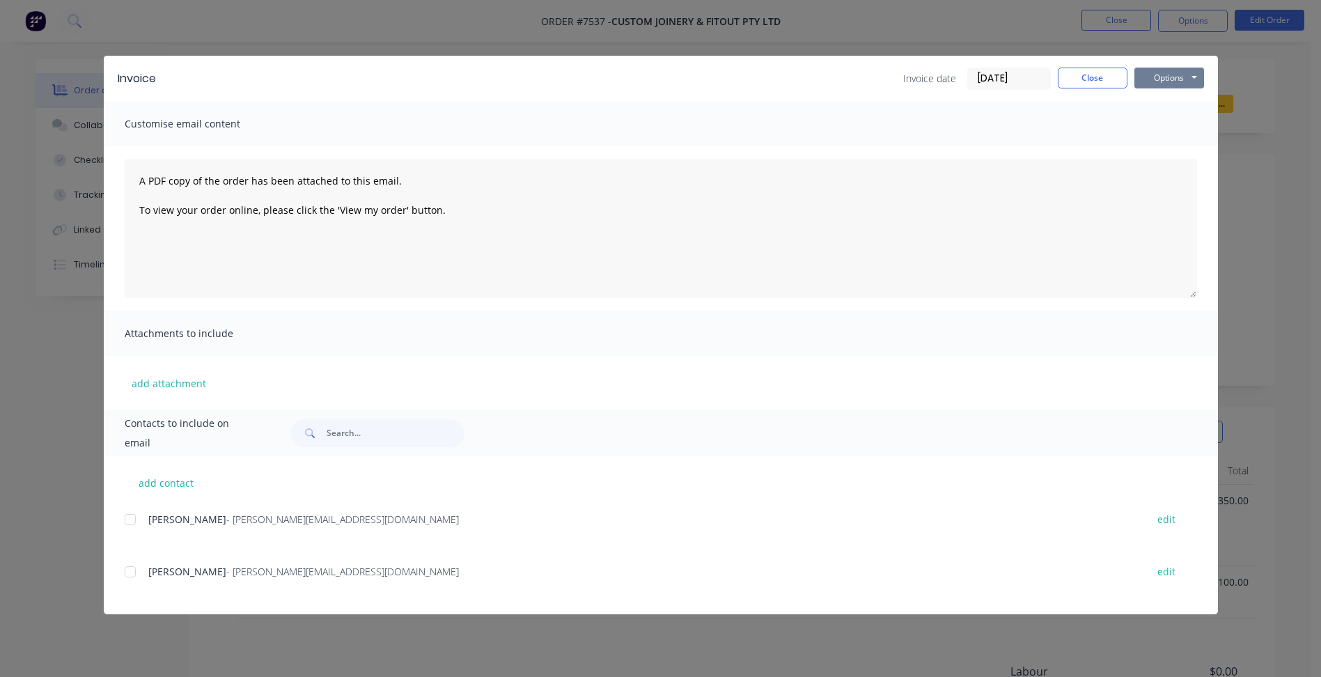
click at [1161, 81] on button "Options" at bounding box center [1169, 78] width 70 height 21
click at [1171, 125] on button "Print" at bounding box center [1178, 125] width 89 height 23
click at [1102, 90] on div "Invoice Invoice date [DATE] Close Options Preview Print Email" at bounding box center [661, 78] width 1114 height 45
click at [1088, 79] on button "Close" at bounding box center [1093, 78] width 70 height 21
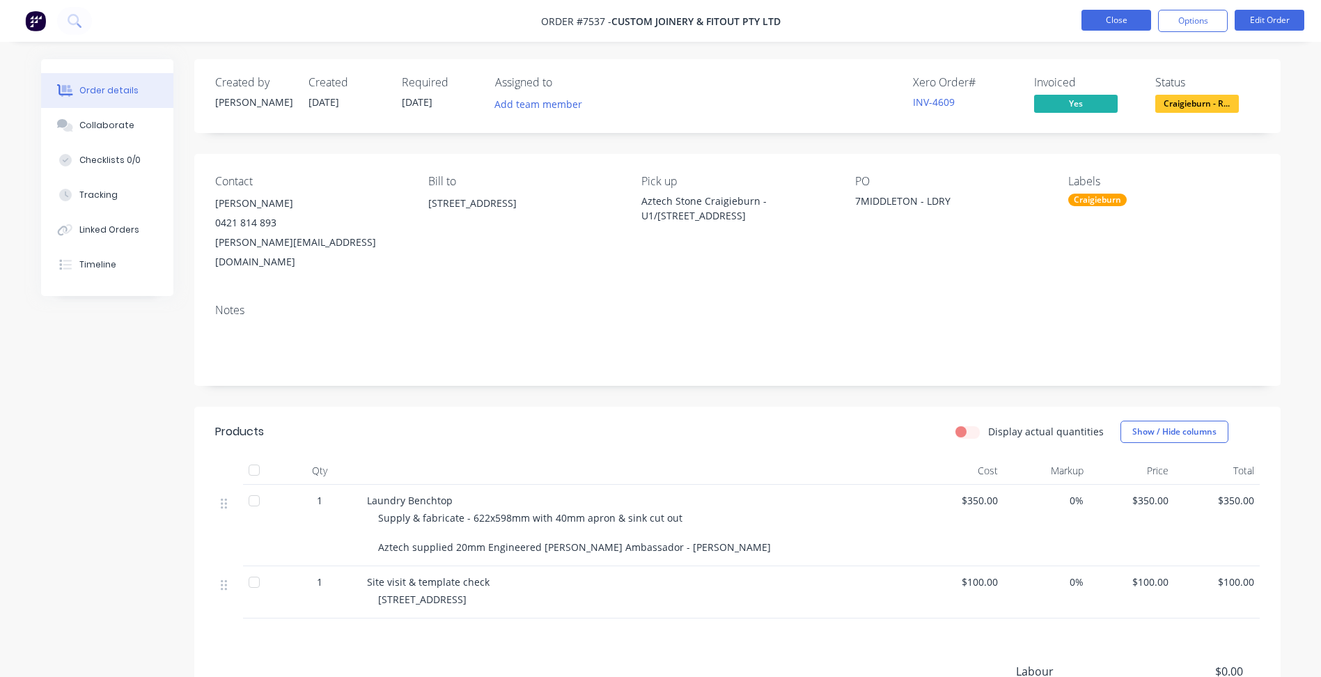
click at [1112, 17] on button "Close" at bounding box center [1116, 20] width 70 height 21
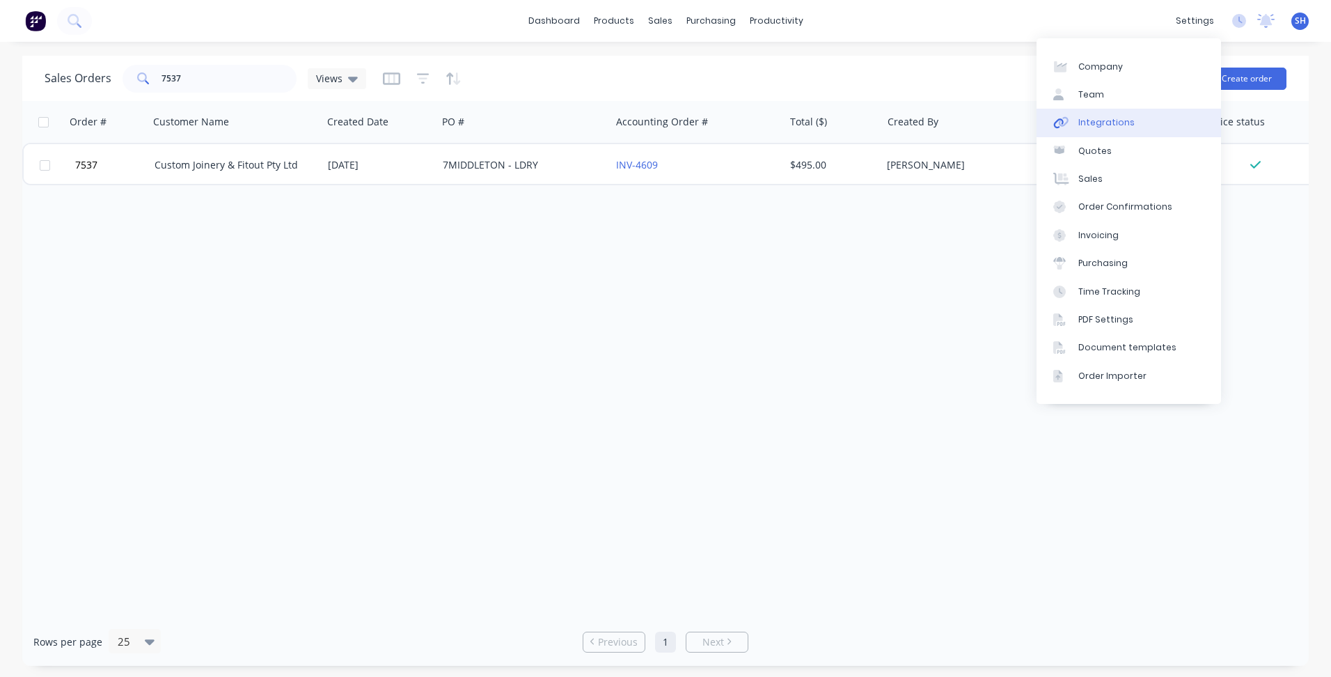
click at [1122, 120] on div "Integrations" at bounding box center [1107, 122] width 56 height 13
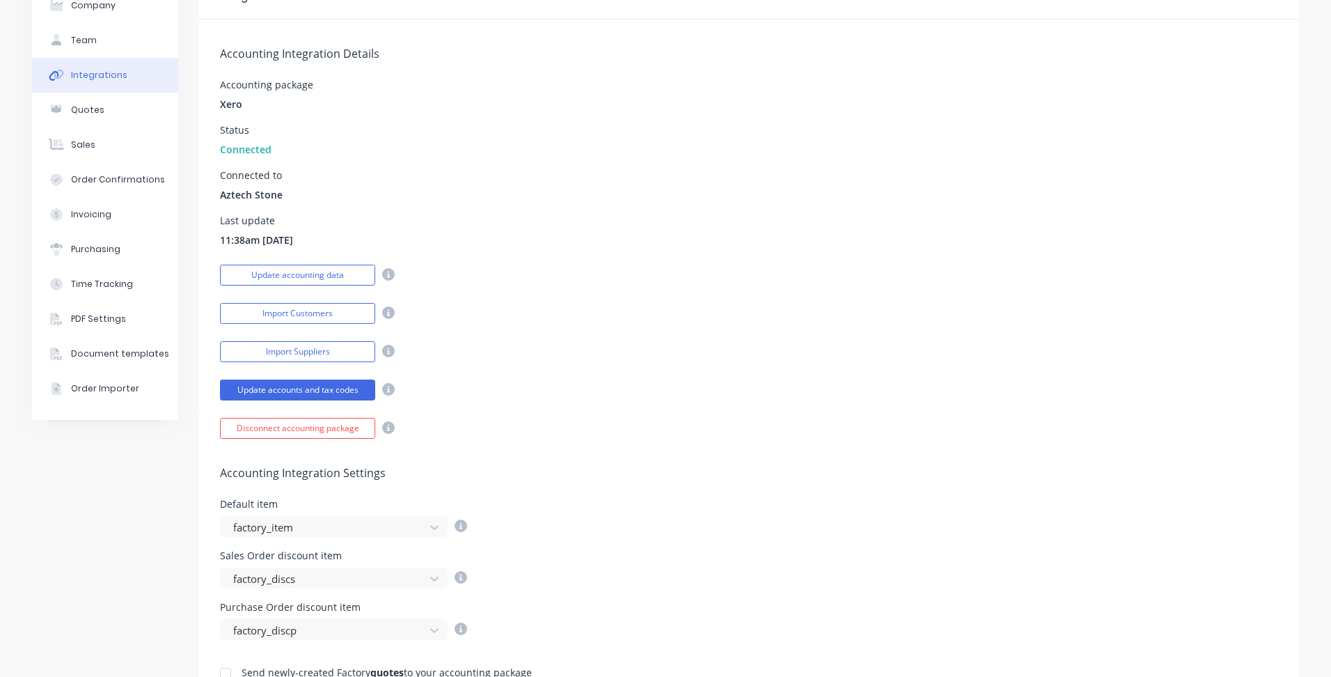
scroll to position [279, 0]
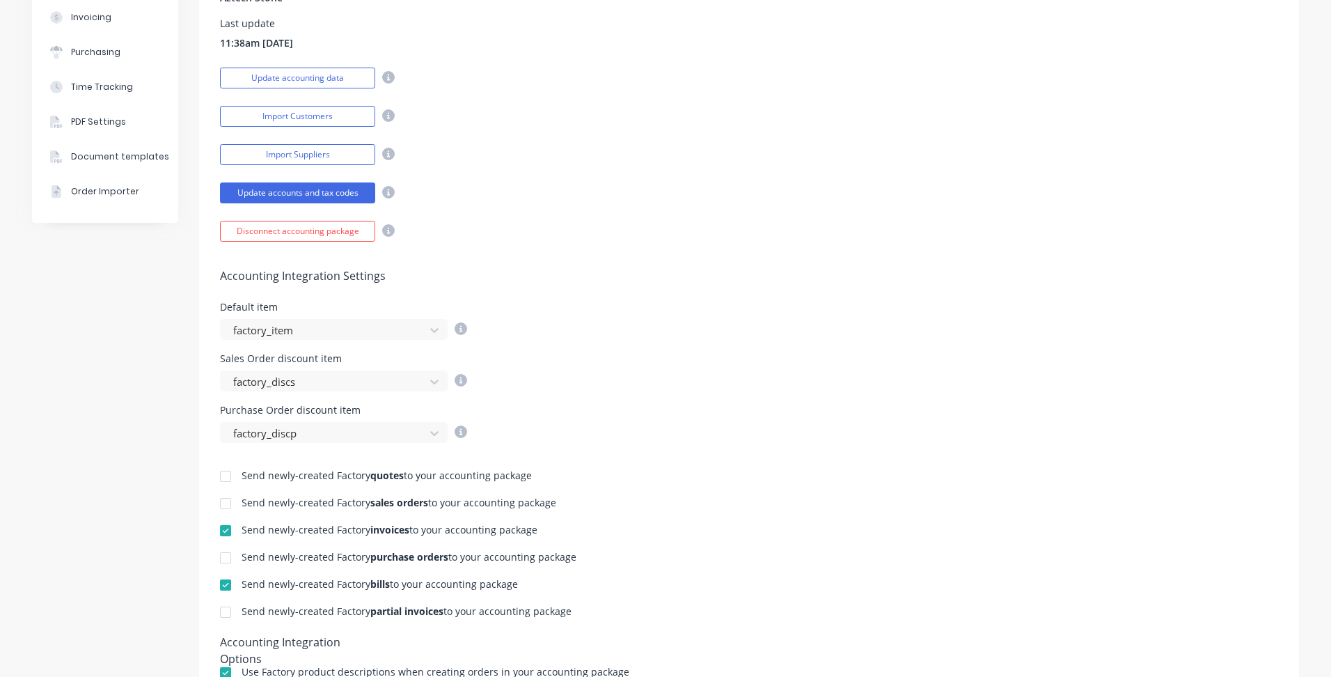
click at [220, 526] on div at bounding box center [226, 531] width 28 height 28
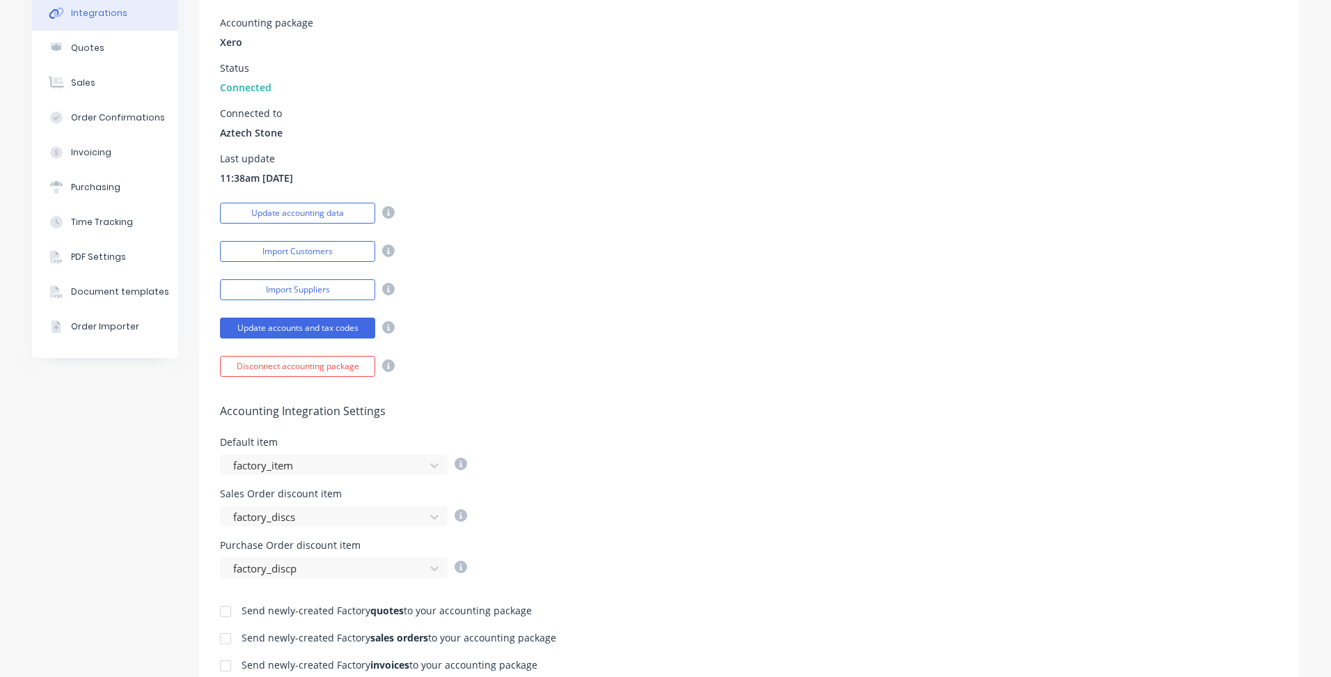
scroll to position [0, 0]
